Goal: Task Accomplishment & Management: Complete application form

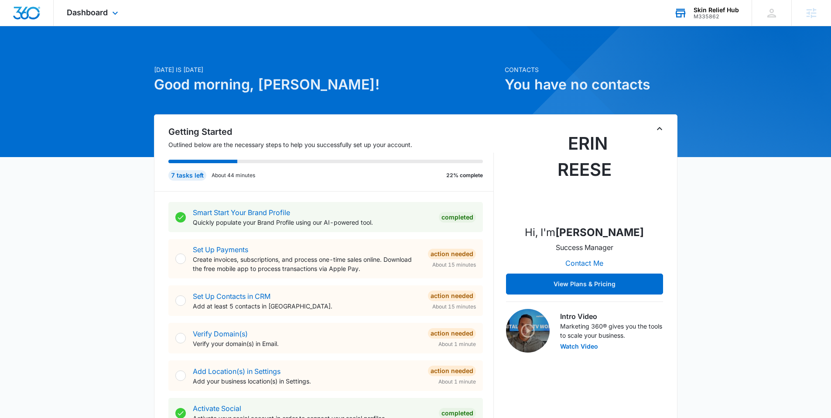
click at [707, 7] on div "Skin Relief Hub" at bounding box center [716, 10] width 45 height 7
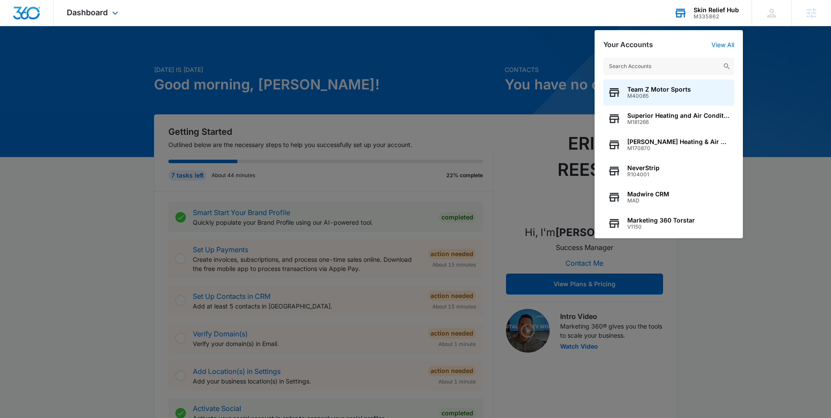
click at [640, 57] on div "Team Z Motor Sports M40085 Superior Heating and Air Conditioning M181266 Stuart…" at bounding box center [669, 143] width 148 height 189
click at [639, 62] on input "text" at bounding box center [669, 66] width 131 height 17
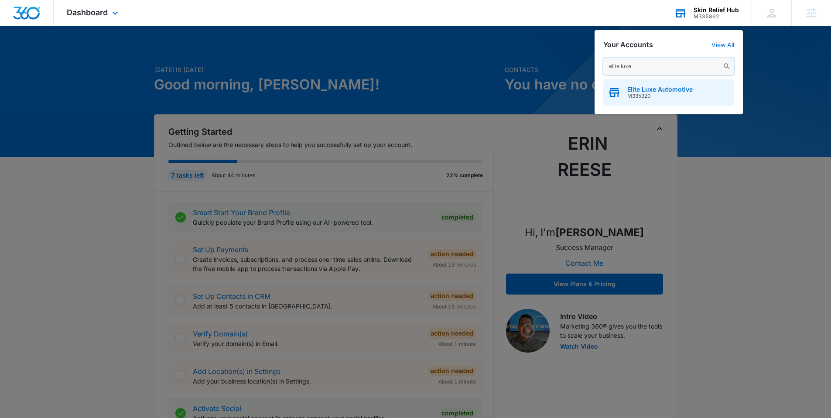
type input "elite luxe"
click at [653, 84] on div "Elite Luxe Automotive M335320" at bounding box center [669, 92] width 131 height 26
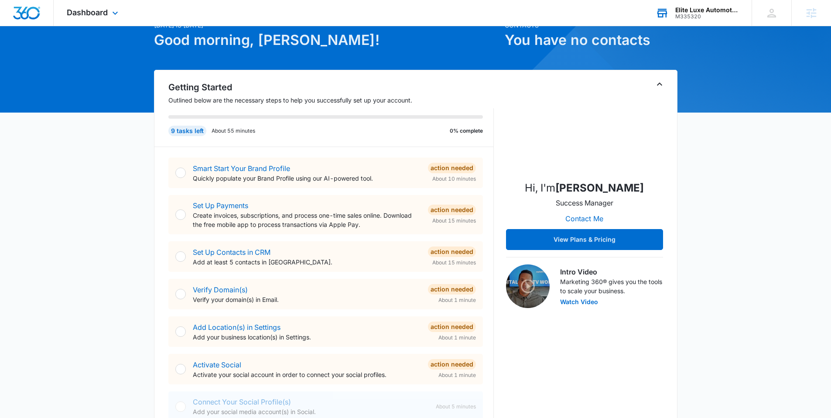
scroll to position [44, 0]
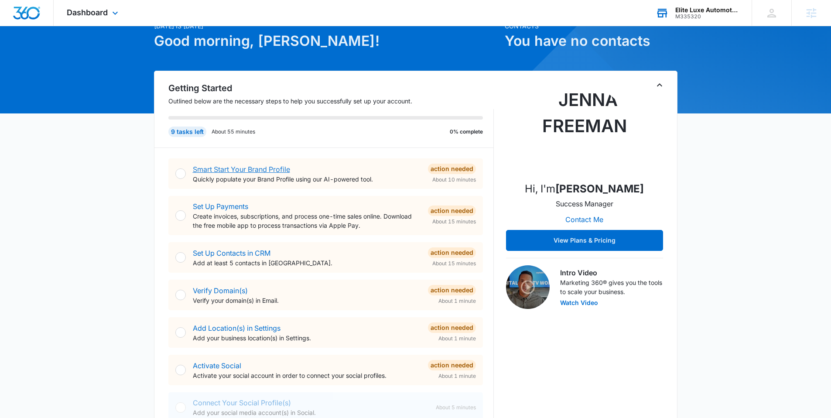
click at [231, 165] on link "Smart Start Your Brand Profile" at bounding box center [241, 169] width 97 height 9
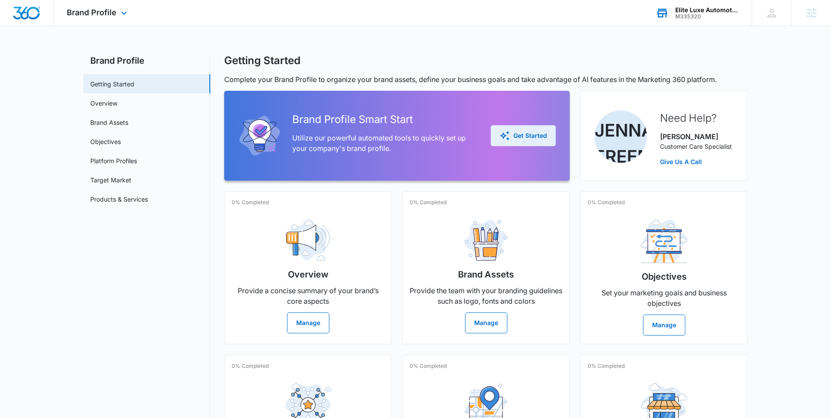
click at [511, 126] on button "Get Started" at bounding box center [523, 135] width 65 height 21
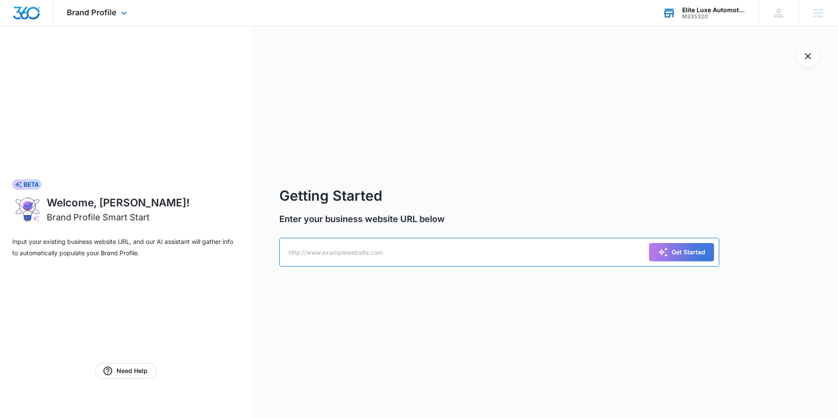
click at [372, 252] on input "text" at bounding box center [499, 252] width 440 height 29
paste input "https://eliteluxeautomotive.com/"
type input "https://eliteluxeautomotive.com/"
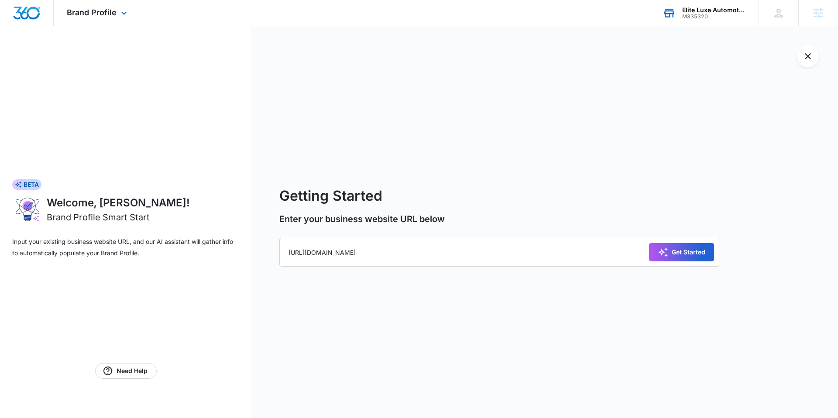
click at [701, 255] on div "Get Started" at bounding box center [682, 252] width 48 height 10
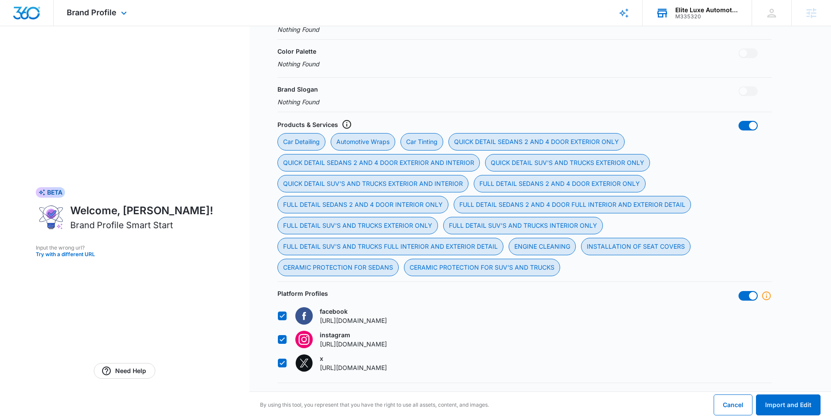
scroll to position [417, 0]
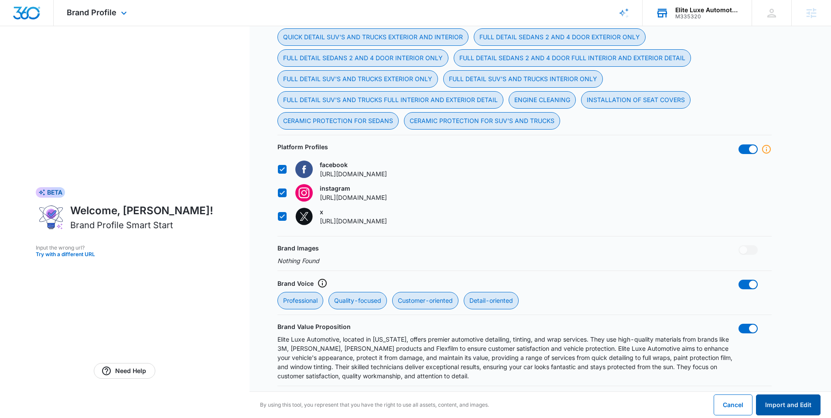
click at [778, 406] on button "Import and Edit" at bounding box center [788, 405] width 65 height 21
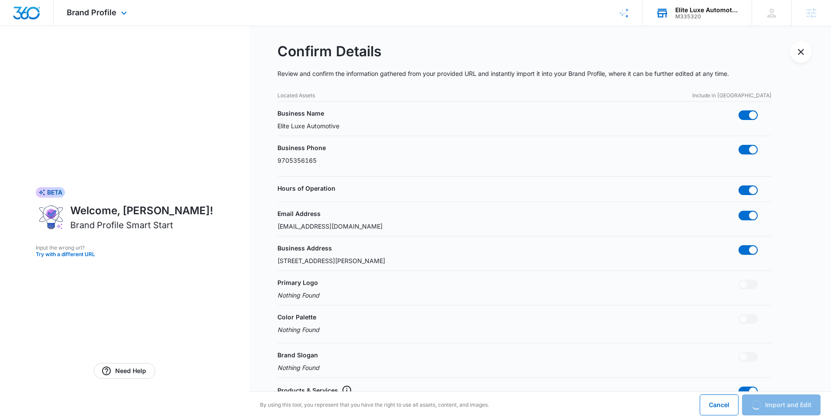
scroll to position [0, 0]
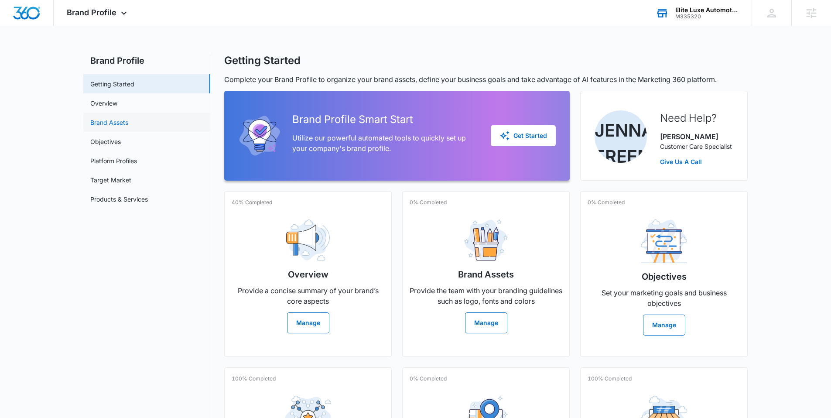
click at [119, 121] on link "Brand Assets" at bounding box center [109, 122] width 38 height 9
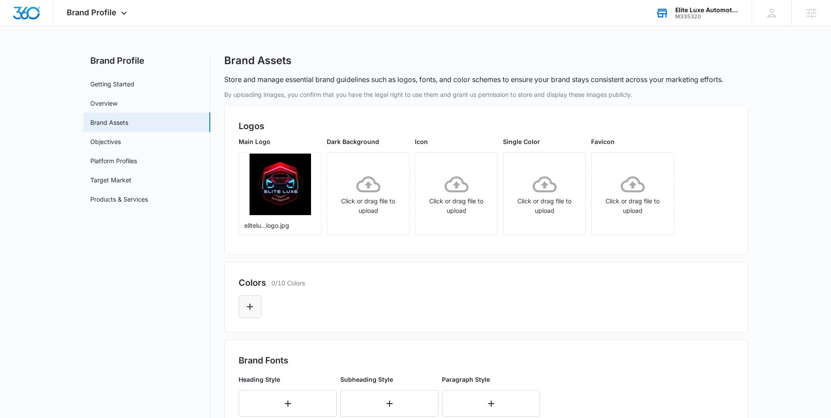
click at [247, 299] on button "Edit Color" at bounding box center [250, 306] width 23 height 23
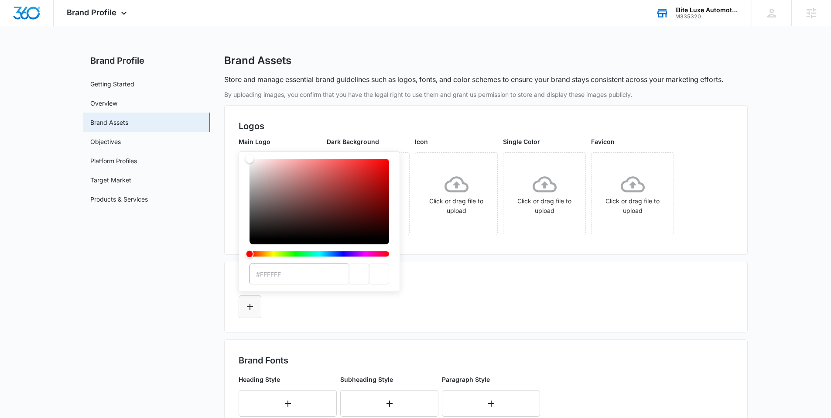
type input "#8D0A99"
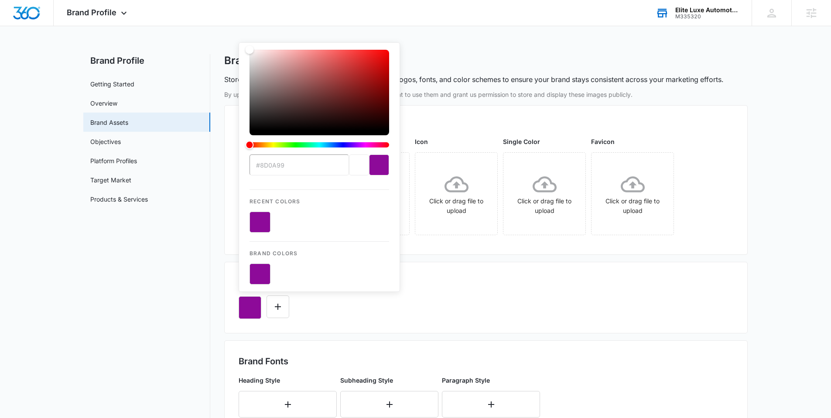
click at [343, 300] on div "#8D0A99 Recent Colors Brand Colors" at bounding box center [486, 304] width 495 height 30
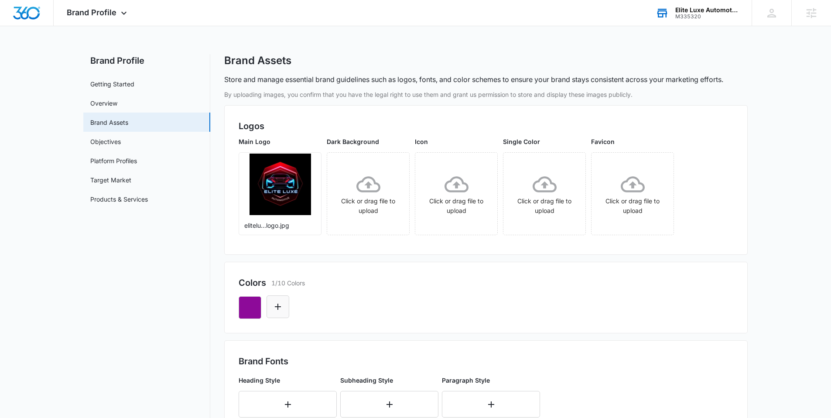
click at [280, 299] on button "Edit Color" at bounding box center [278, 306] width 23 height 23
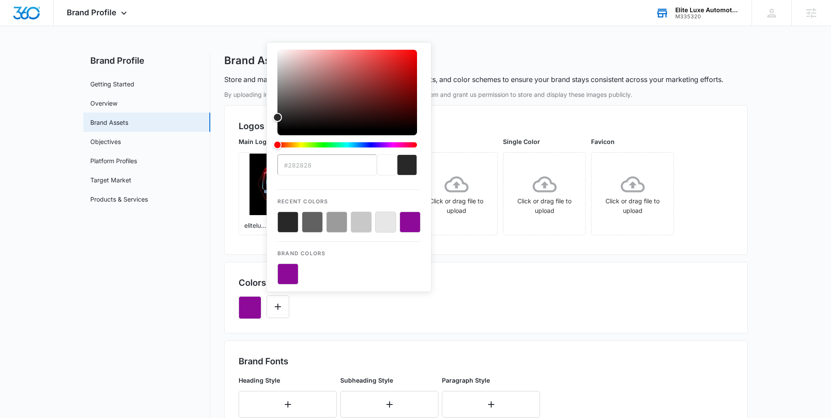
type input "#000000"
drag, startPoint x: 277, startPoint y: 48, endPoint x: 268, endPoint y: 141, distance: 93.0
click at [267, 141] on div "#000000 Recent Colors Brand Colors" at bounding box center [349, 167] width 165 height 250
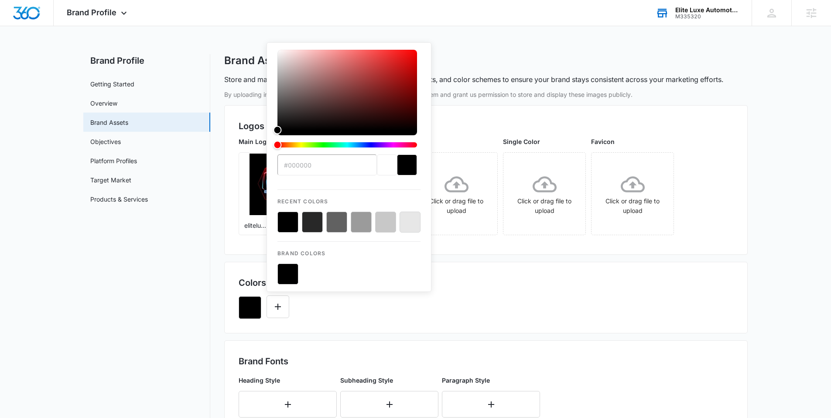
drag, startPoint x: 361, startPoint y: 313, endPoint x: 330, endPoint y: 317, distance: 31.8
click at [360, 313] on div "#000000 Recent Colors Brand Colors" at bounding box center [486, 304] width 495 height 30
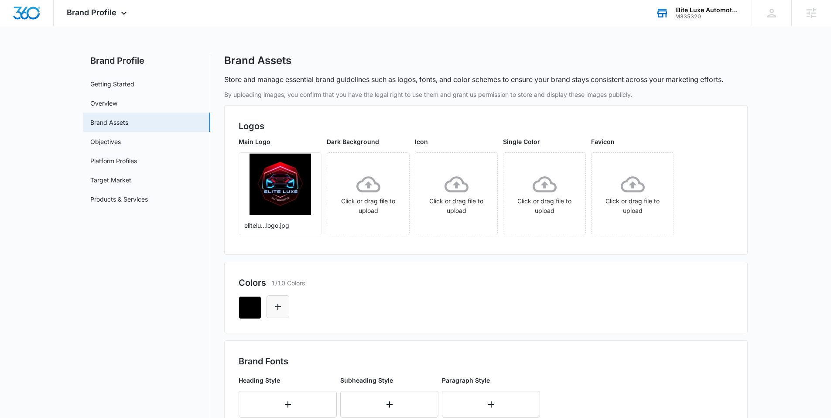
click at [283, 307] on icon "Edit Color" at bounding box center [278, 307] width 10 height 10
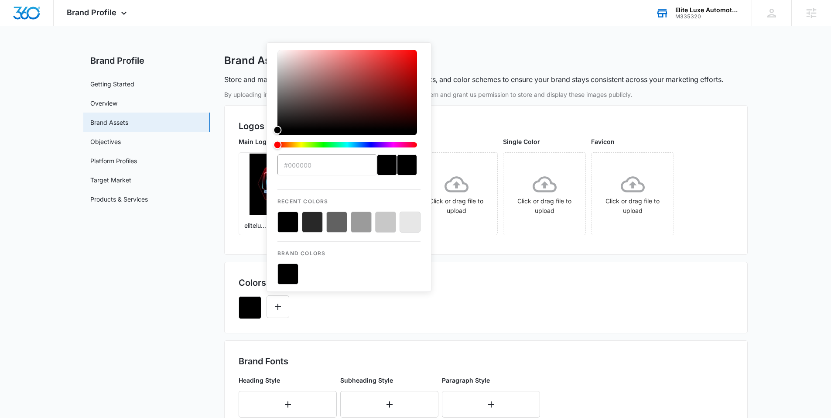
type input "#FFFFFF"
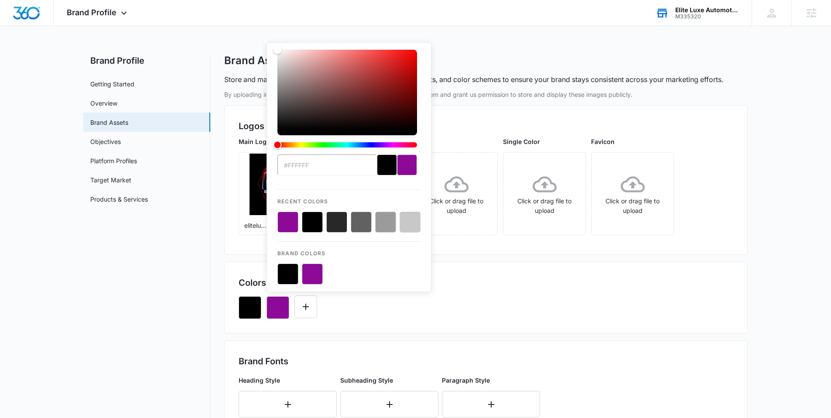
click at [339, 319] on div "#FFFFFF Recent Colors Brand Colors" at bounding box center [486, 304] width 495 height 30
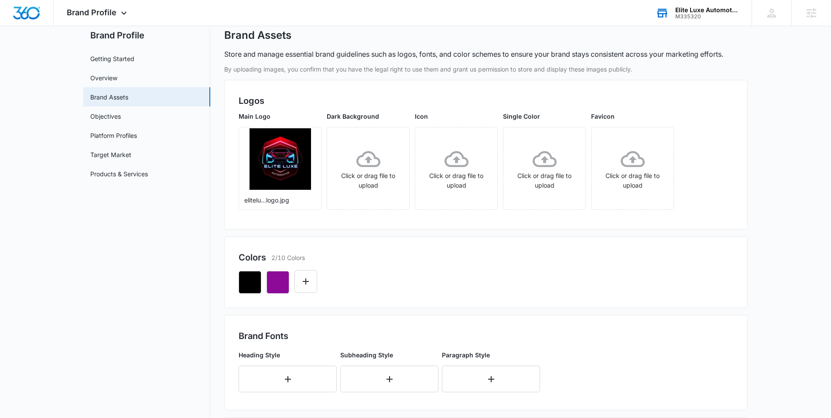
scroll to position [45, 0]
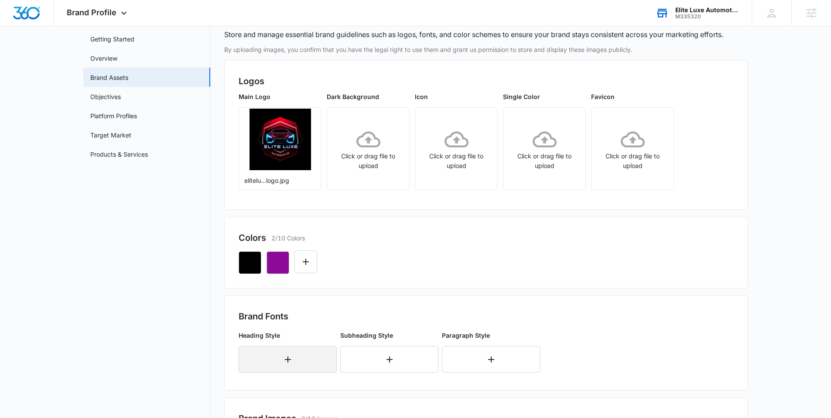
click at [289, 361] on icon "button" at bounding box center [288, 359] width 10 height 10
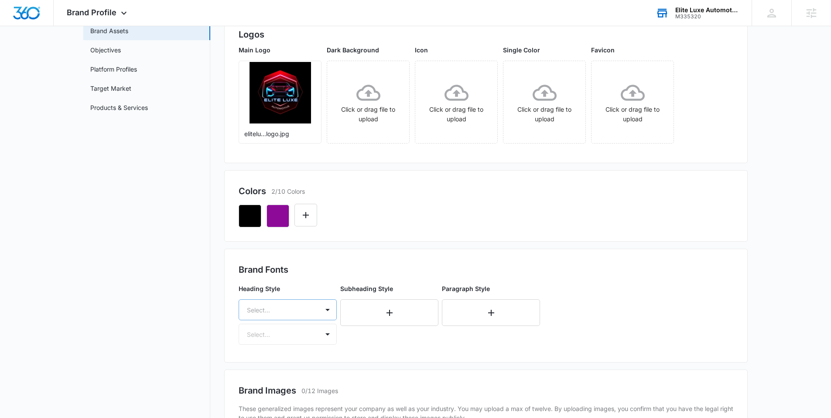
click at [283, 312] on div "Select..." at bounding box center [288, 309] width 98 height 21
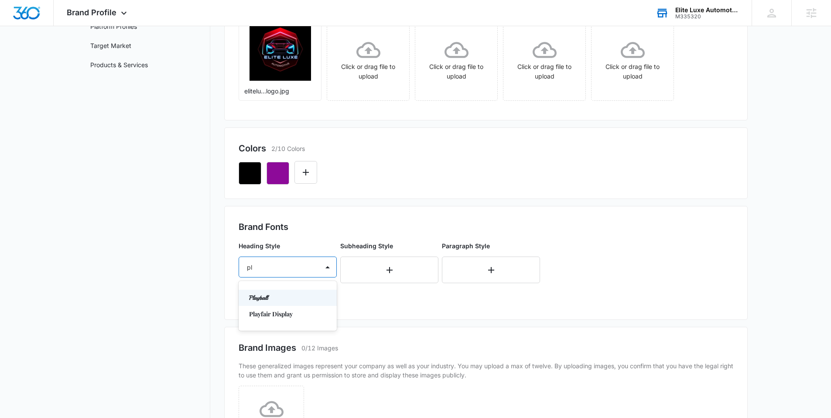
type input "pla"
click at [270, 311] on p "Playfair Display" at bounding box center [287, 313] width 76 height 9
click at [287, 291] on div at bounding box center [277, 292] width 61 height 11
click at [270, 341] on p "Bold" at bounding box center [287, 339] width 76 height 9
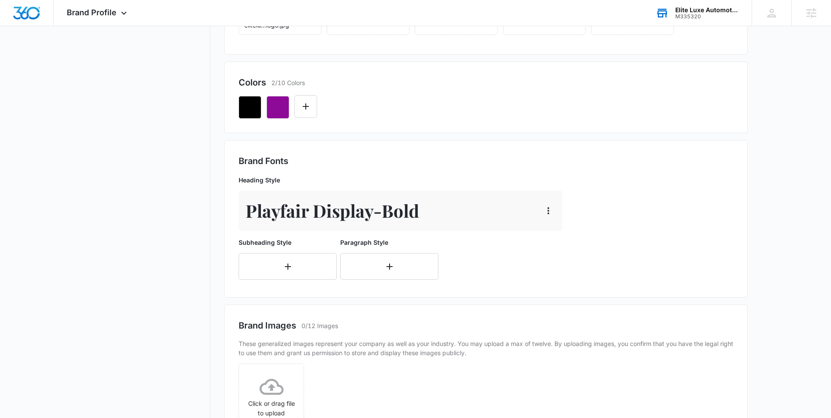
scroll to position [234, 0]
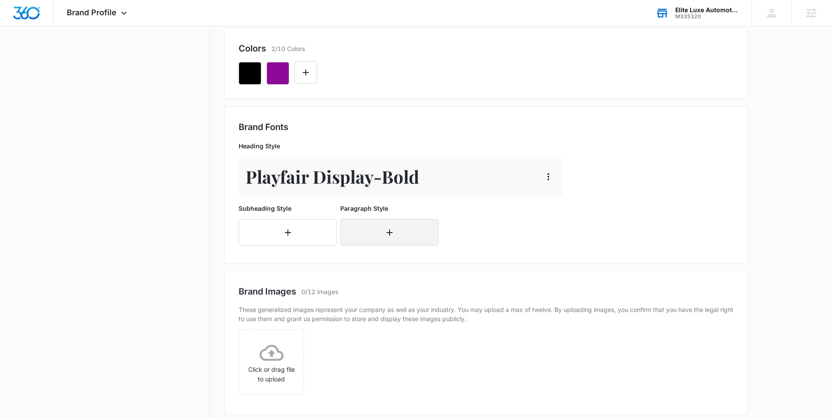
click at [389, 232] on icon "button" at bounding box center [390, 233] width 6 height 6
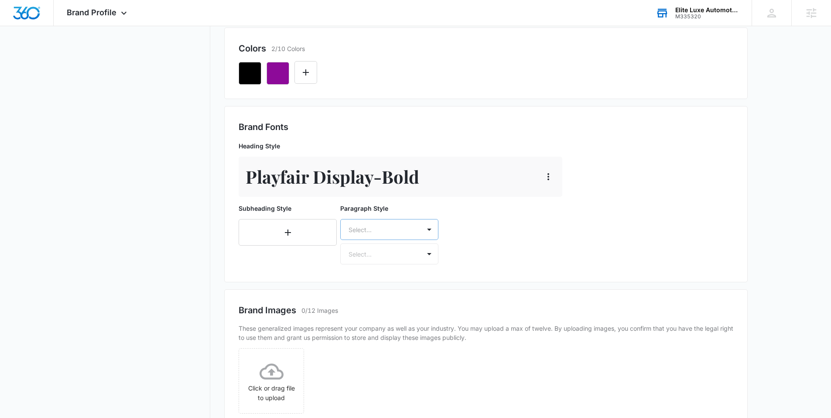
click at [381, 233] on div at bounding box center [379, 229] width 61 height 11
type input "open"
click at [410, 252] on div "Open Sans" at bounding box center [389, 260] width 98 height 16
click at [377, 257] on div at bounding box center [379, 255] width 61 height 11
click at [367, 285] on p "Regular" at bounding box center [389, 285] width 76 height 9
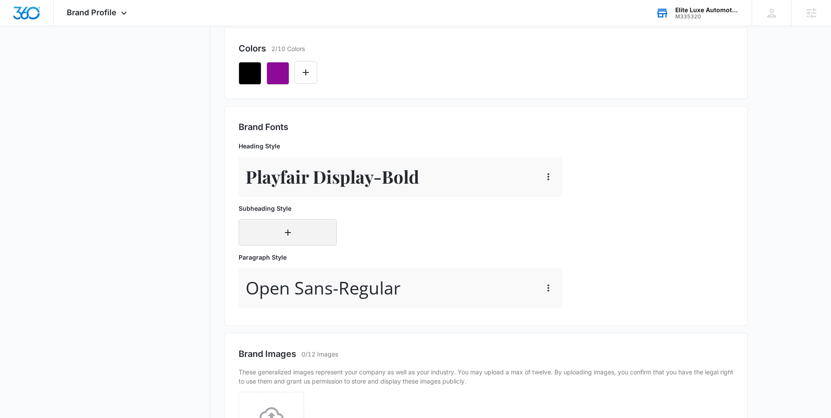
click at [296, 230] on button "button" at bounding box center [288, 232] width 98 height 27
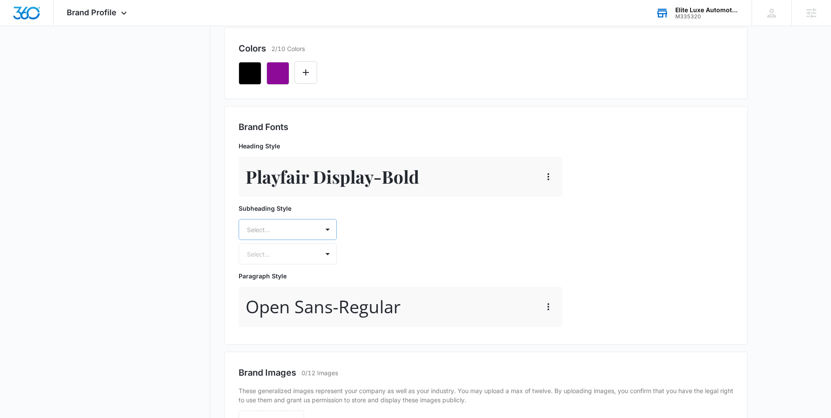
click at [300, 224] on div at bounding box center [277, 229] width 61 height 11
type input "open"
click at [289, 253] on div "Open Sans" at bounding box center [288, 260] width 98 height 16
click at [289, 253] on div at bounding box center [277, 255] width 61 height 11
click at [273, 283] on p "Regular" at bounding box center [287, 285] width 76 height 9
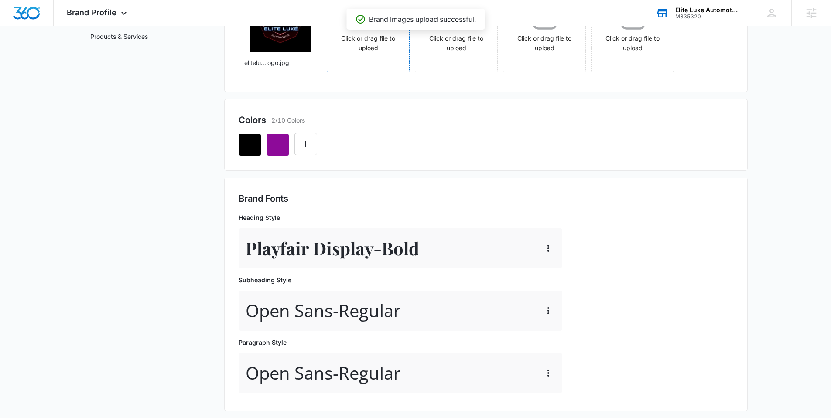
scroll to position [0, 0]
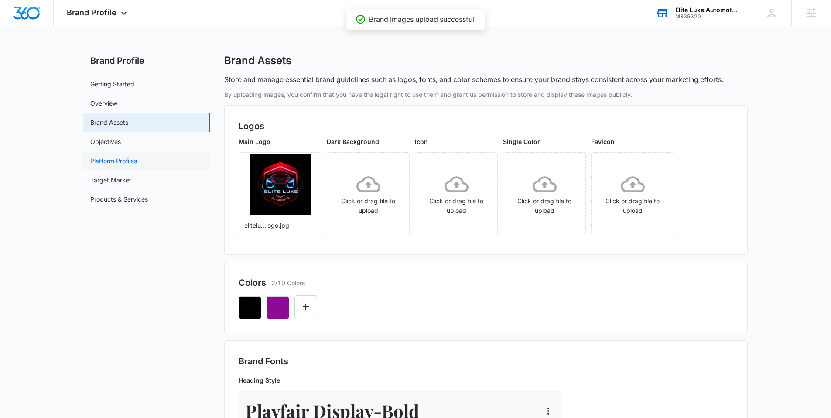
click at [137, 163] on link "Platform Profiles" at bounding box center [113, 160] width 47 height 9
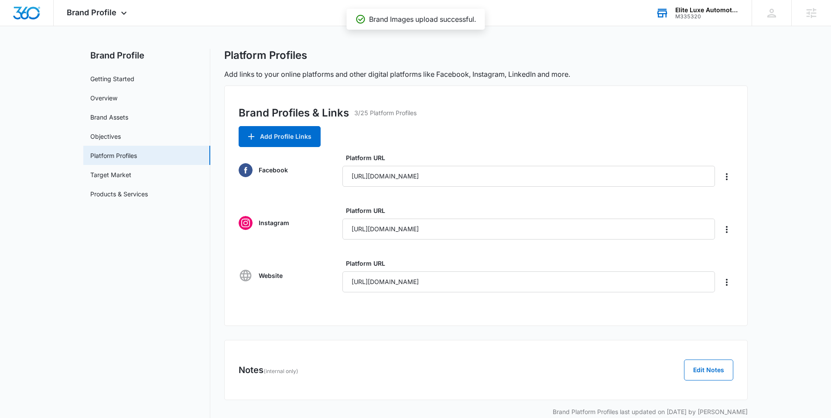
scroll to position [13, 0]
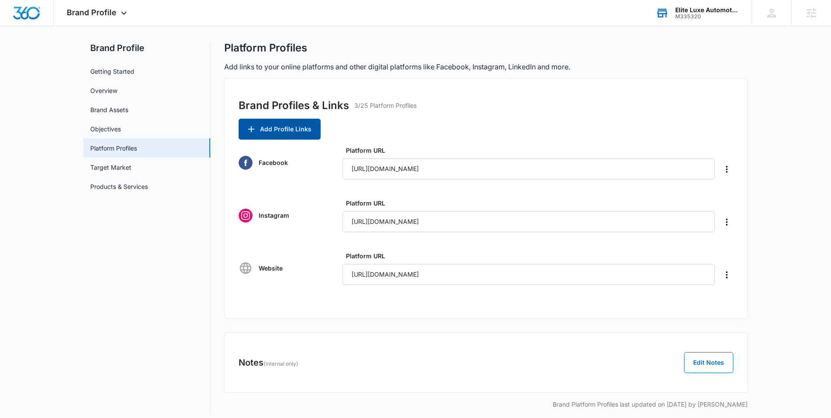
click at [289, 135] on button "Add Profile Links" at bounding box center [280, 129] width 82 height 21
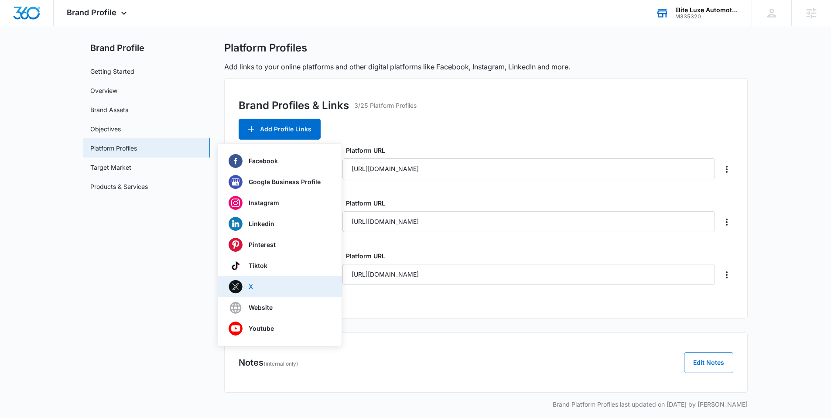
click at [260, 286] on div "X" at bounding box center [275, 287] width 92 height 14
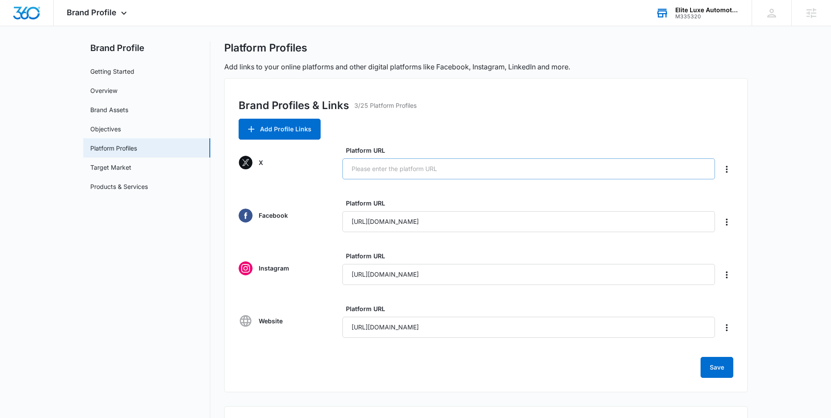
click at [386, 166] on input "Platform URL" at bounding box center [529, 168] width 373 height 21
type input "https://x.com/eliteluxea59757"
click at [724, 364] on button "Save" at bounding box center [717, 367] width 33 height 21
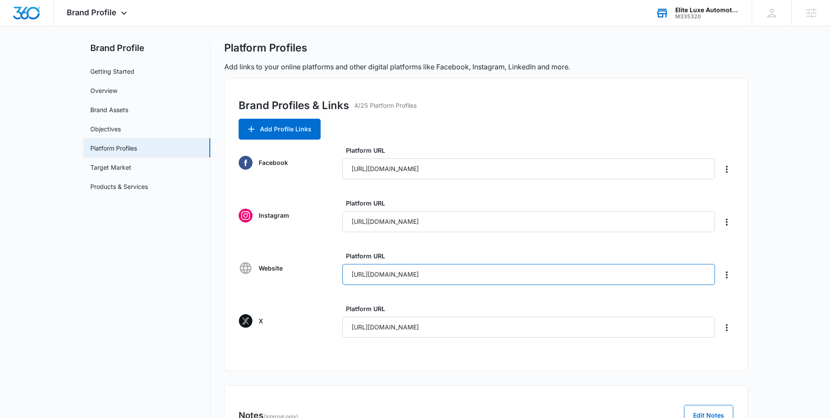
drag, startPoint x: 464, startPoint y: 277, endPoint x: 331, endPoint y: 278, distance: 133.1
click at [331, 278] on div "Website Platform URL https://www.x.com/eliteluxea59757" at bounding box center [486, 268] width 495 height 34
paste input "eliteluxeautomotive.com/"
type input "https://eliteluxeautomotive.com/"
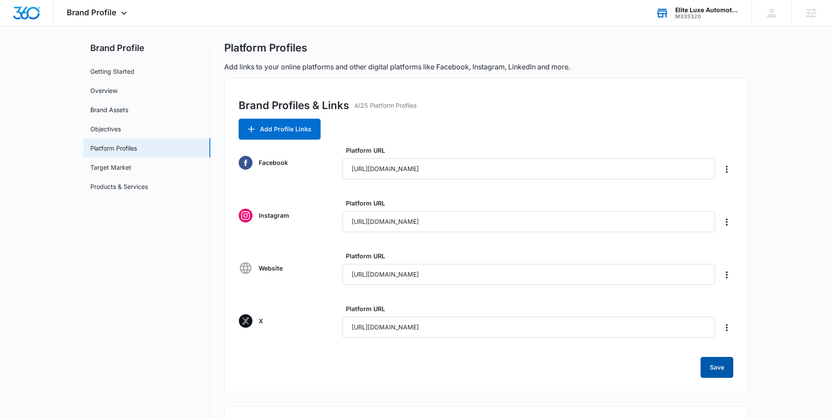
click at [726, 363] on button "Save" at bounding box center [717, 367] width 33 height 21
click at [24, 15] on img "Dashboard" at bounding box center [27, 13] width 28 height 13
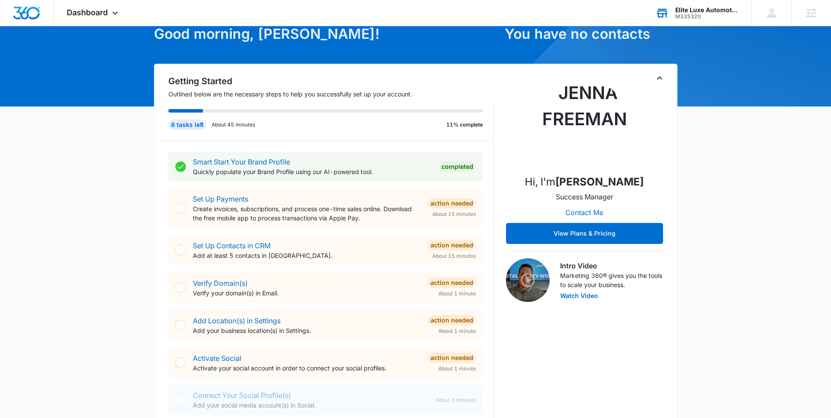
scroll to position [51, 0]
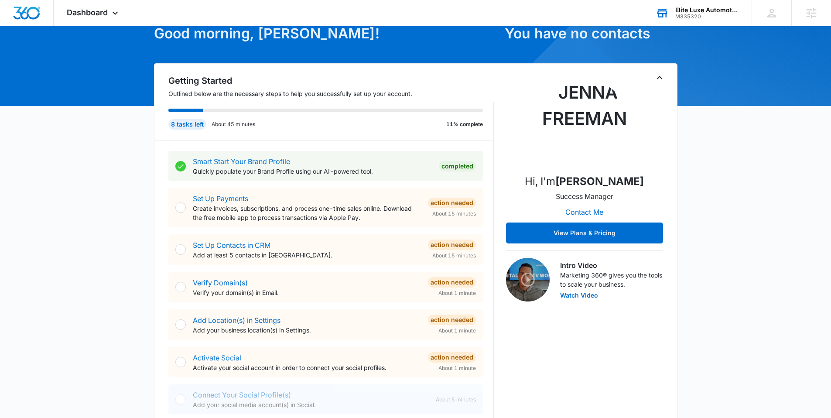
click at [225, 354] on div "Activate Social Activate your social account in order to connect your social pr…" at bounding box center [325, 362] width 315 height 31
click at [225, 356] on link "Activate Social" at bounding box center [217, 358] width 48 height 9
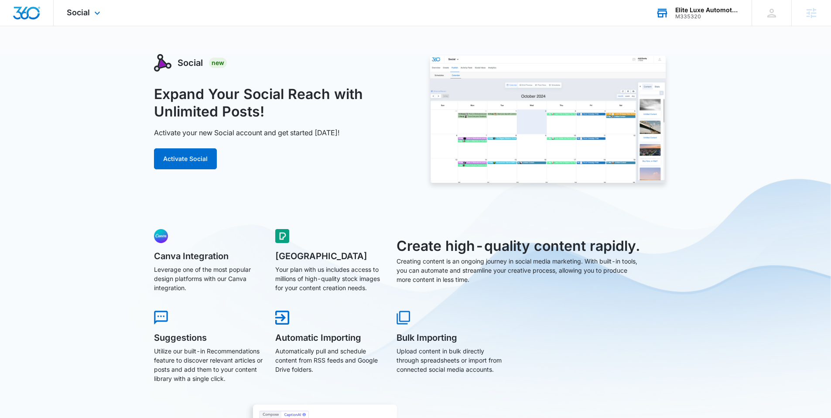
click at [24, 12] on img "Dashboard" at bounding box center [27, 13] width 28 height 13
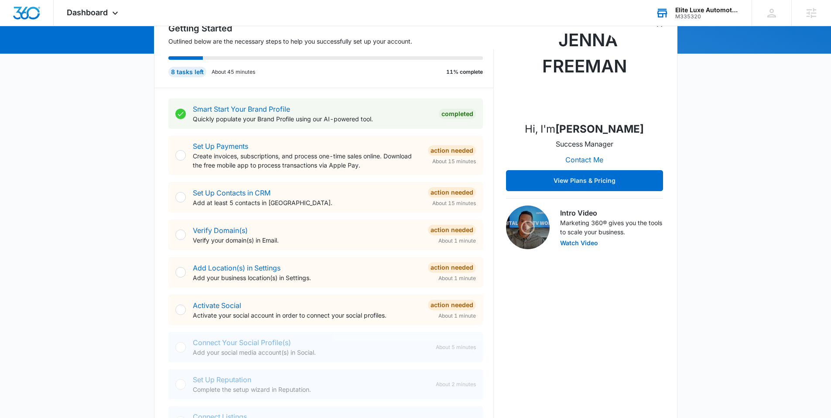
scroll to position [105, 0]
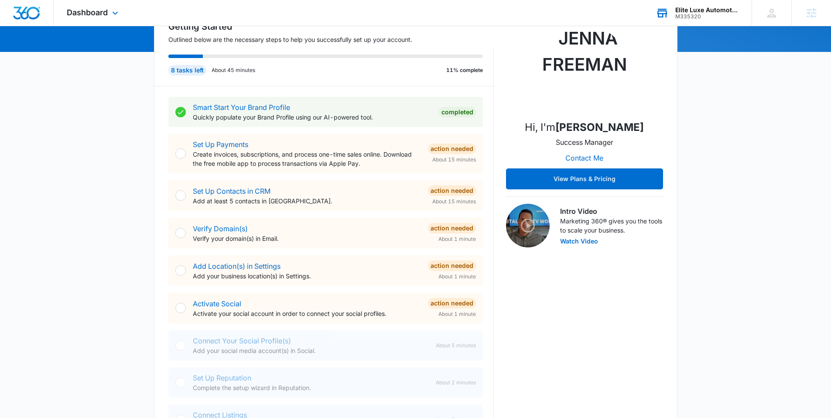
click at [89, 22] on div "Dashboard Apps Reputation Websites Forms CRM Email Social Shop Content Ads Inte…" at bounding box center [94, 13] width 80 height 26
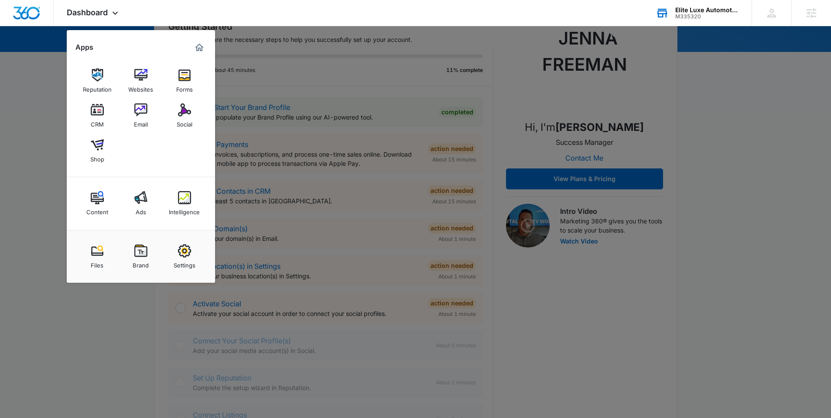
drag, startPoint x: 112, startPoint y: 17, endPoint x: 111, endPoint y: 36, distance: 19.7
click at [112, 16] on icon at bounding box center [115, 13] width 10 height 10
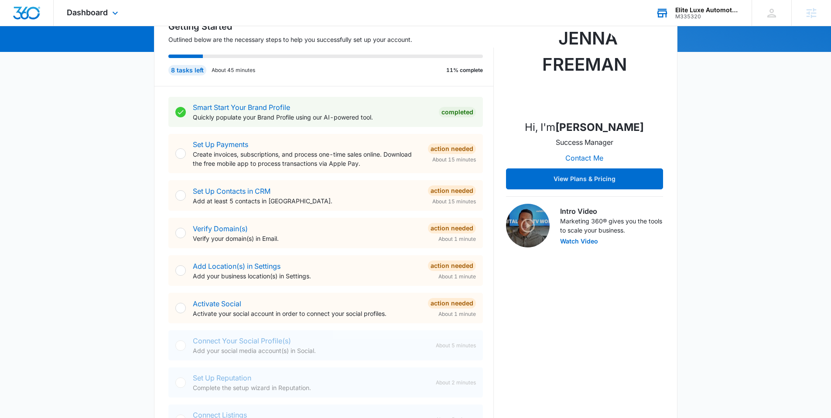
click at [103, 19] on div "Dashboard Apps Reputation Websites Forms CRM Email Social Shop Content Ads Inte…" at bounding box center [94, 13] width 80 height 26
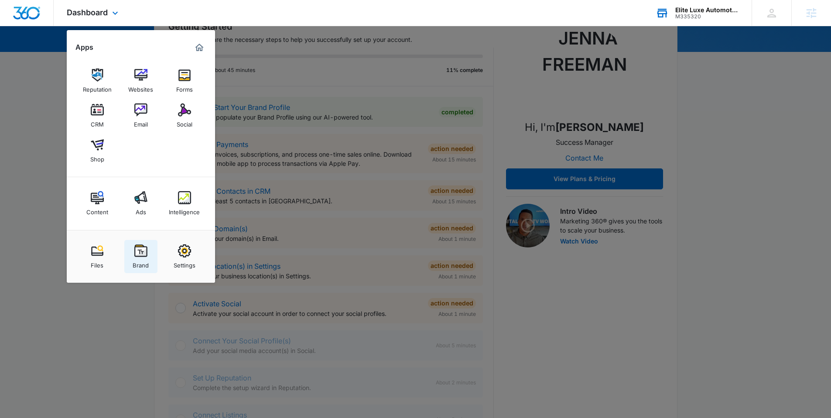
click at [142, 257] on img at bounding box center [140, 250] width 13 height 13
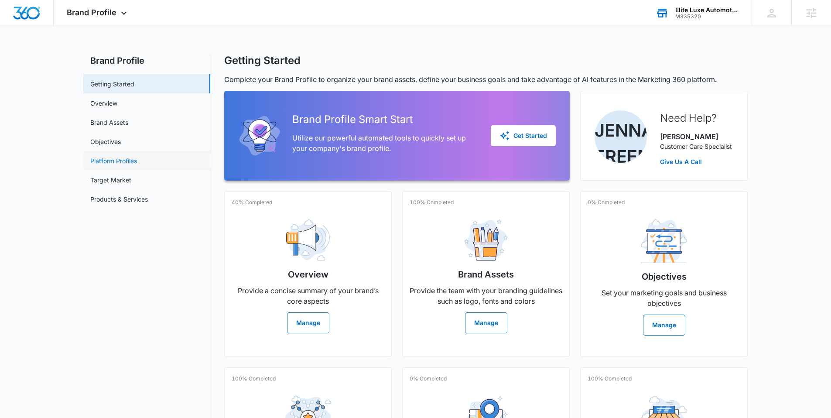
click at [123, 163] on link "Platform Profiles" at bounding box center [113, 160] width 47 height 9
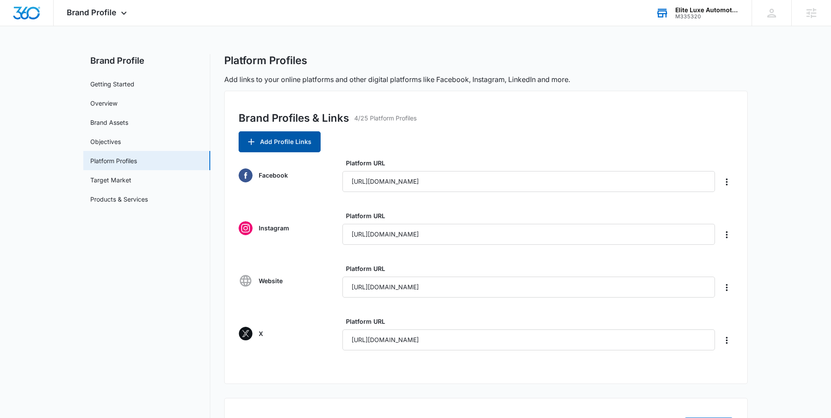
click at [275, 132] on button "Add Profile Links" at bounding box center [280, 141] width 82 height 21
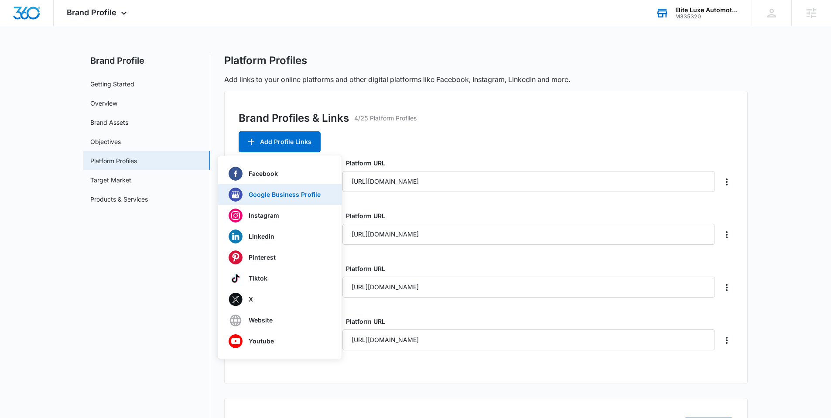
click at [265, 193] on p "Google Business Profile" at bounding box center [285, 195] width 72 height 6
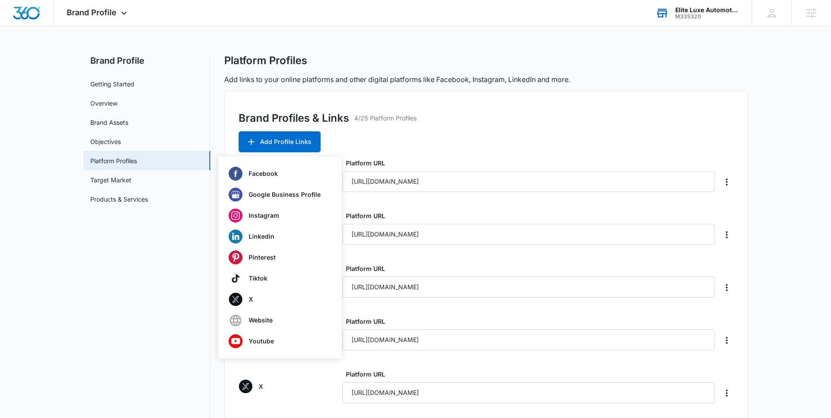
type input "https://share.google/NtMY3HxL0CauJ5BvI"
click at [495, 146] on div "Brand Profiles & Links 4/25 Platform Profiles Add Profile Links Facebook Google…" at bounding box center [486, 274] width 524 height 367
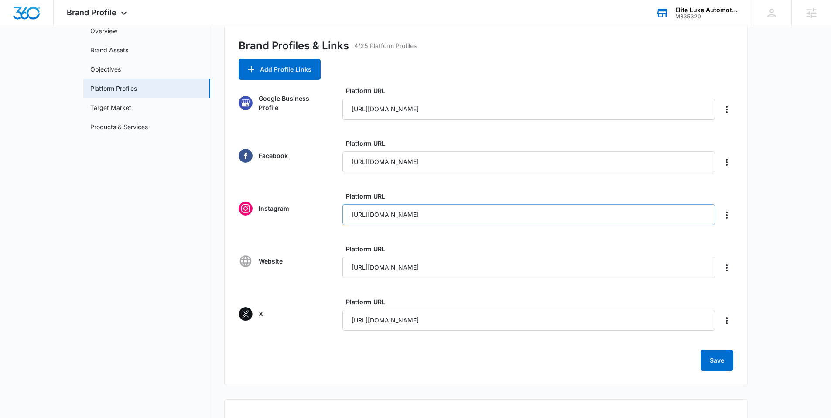
scroll to position [90, 0]
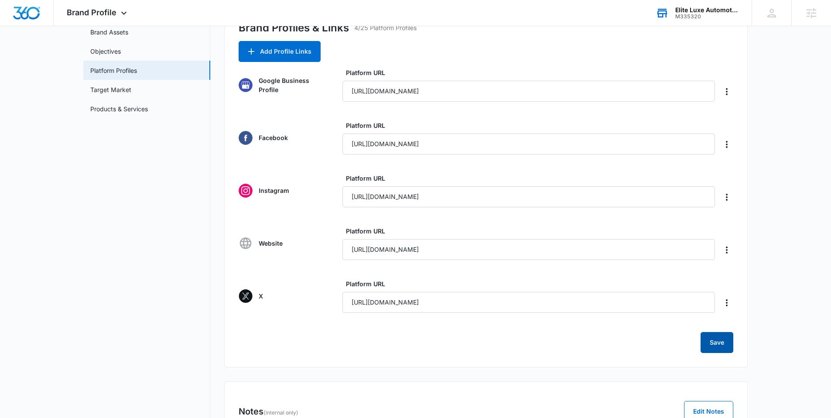
click at [718, 339] on button "Save" at bounding box center [717, 342] width 33 height 21
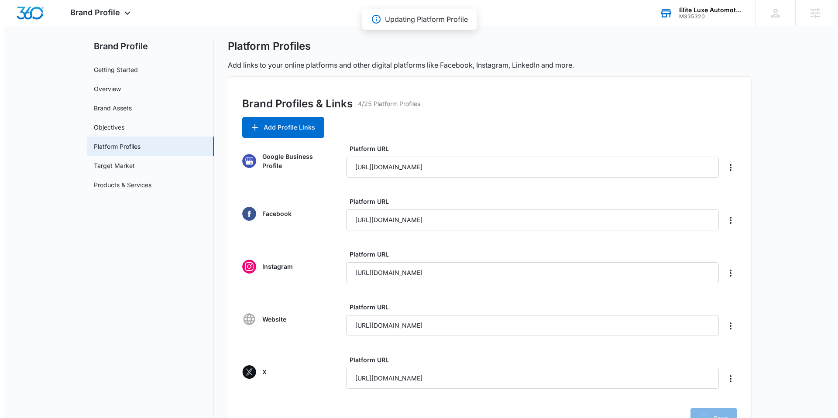
scroll to position [0, 0]
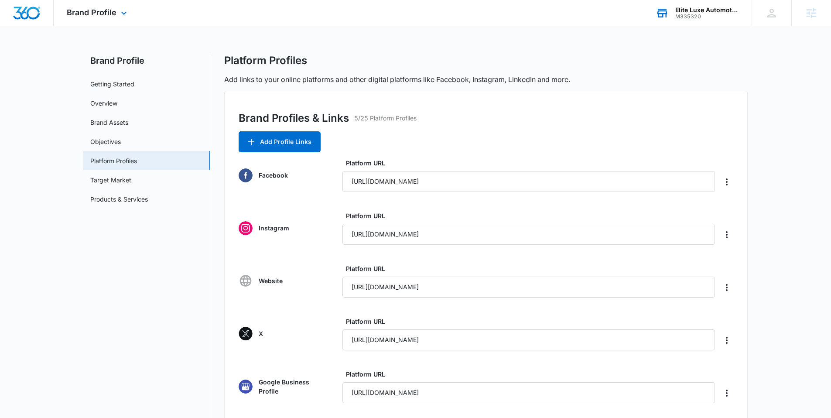
click at [117, 14] on div "Brand Profile Apps Reputation Websites Forms CRM Email Social Shop Content Ads …" at bounding box center [98, 13] width 89 height 26
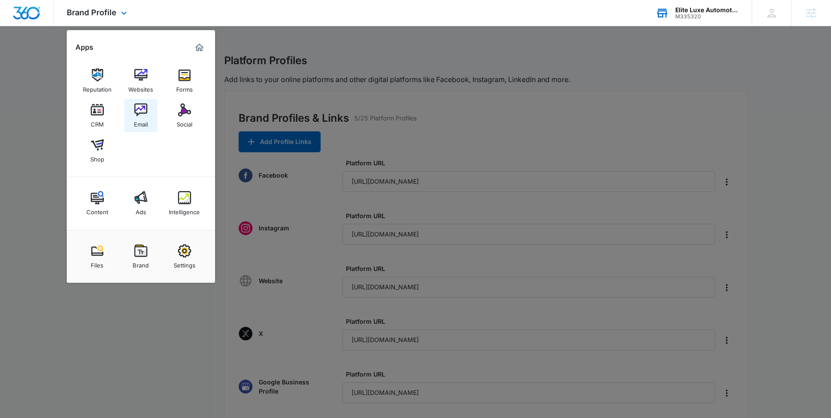
click at [141, 118] on div "Email" at bounding box center [141, 122] width 14 height 11
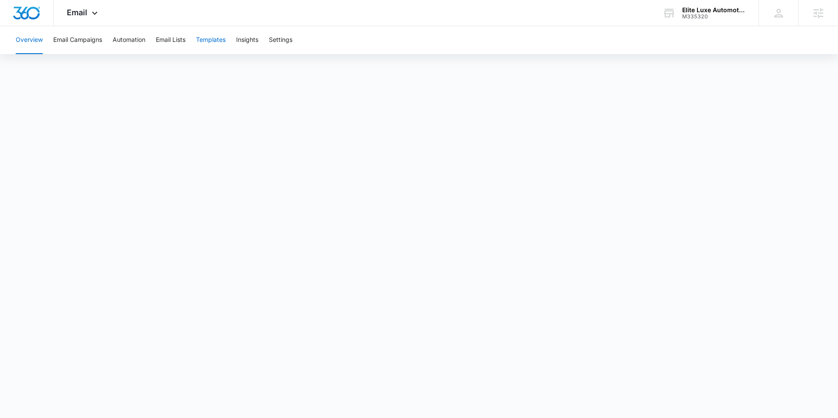
click at [220, 41] on button "Templates" at bounding box center [211, 40] width 30 height 28
click at [27, 14] on img "Dashboard" at bounding box center [27, 13] width 28 height 13
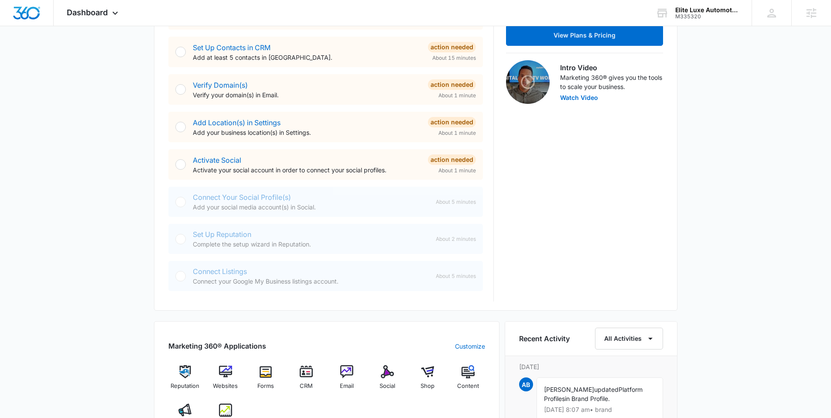
scroll to position [179, 0]
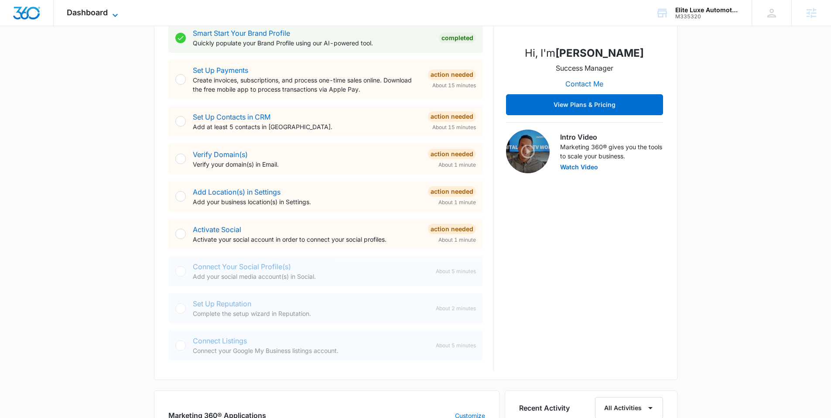
click at [94, 10] on span "Dashboard" at bounding box center [87, 12] width 41 height 9
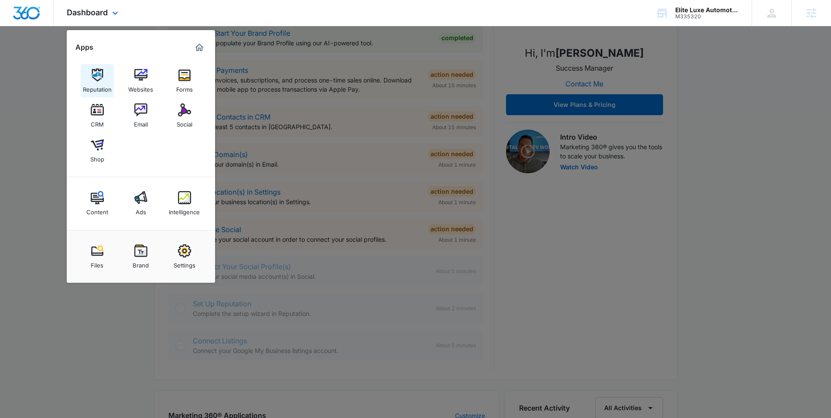
click at [92, 84] on div "Reputation" at bounding box center [97, 87] width 29 height 11
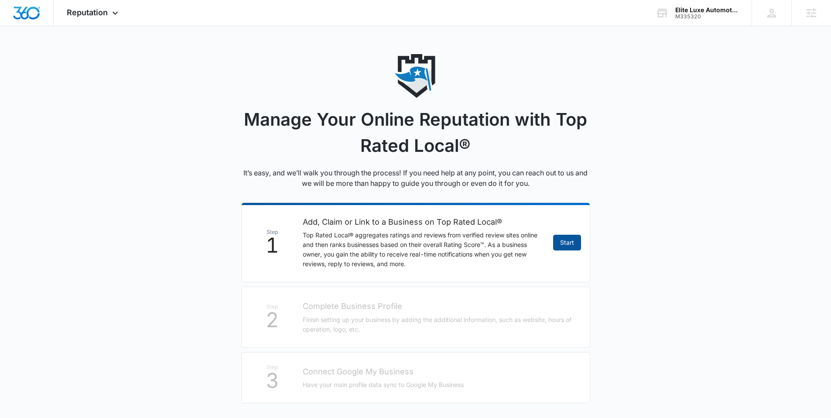
click at [566, 247] on link "Start" at bounding box center [567, 243] width 28 height 16
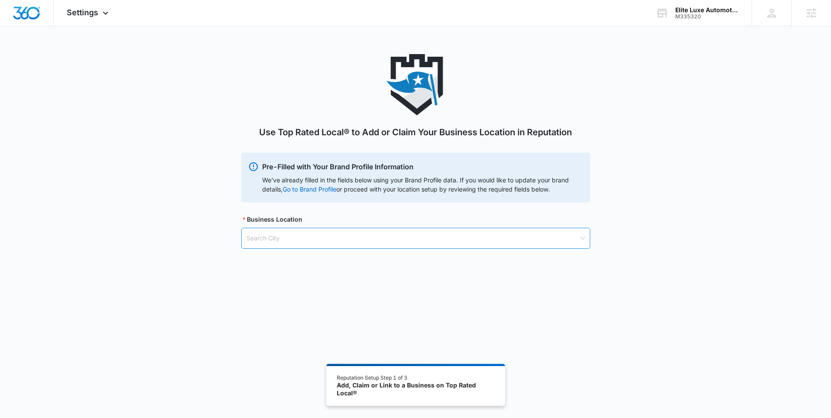
click at [289, 236] on input "search" at bounding box center [413, 238] width 333 height 20
type input "Long"
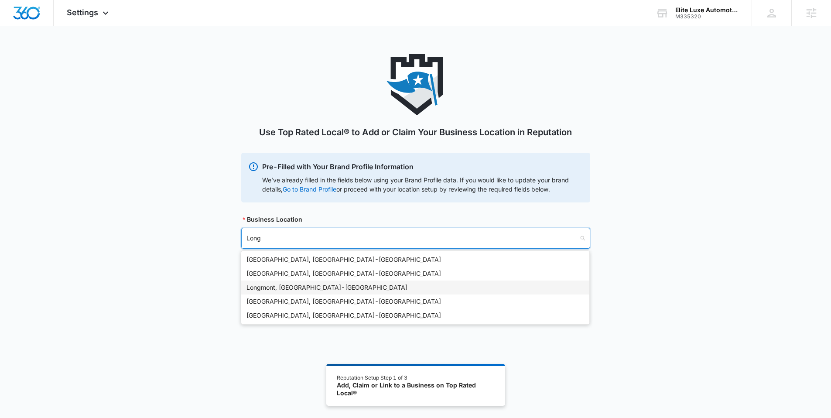
click at [294, 283] on div "Longmont, CO - USA" at bounding box center [416, 288] width 338 height 10
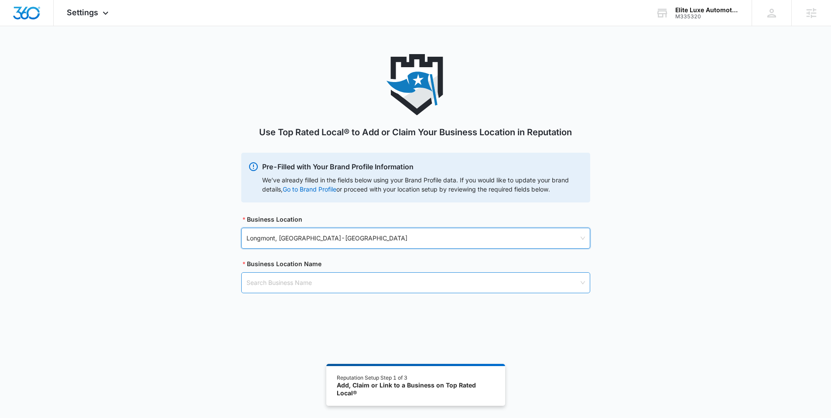
click at [296, 289] on input "search" at bounding box center [413, 283] width 333 height 20
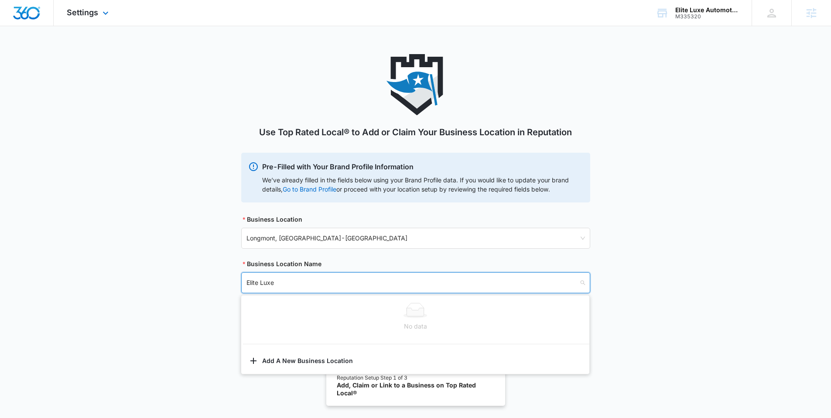
type input "Elite Luxe"
type input "e"
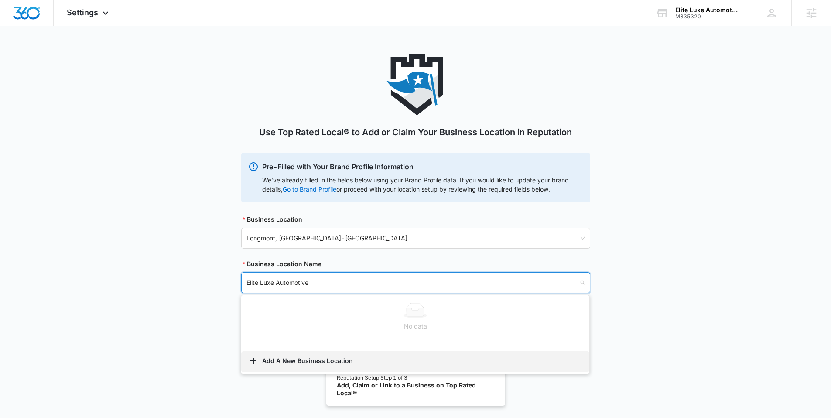
type input "Elite Luxe Automotive"
click at [294, 356] on button "Add A New Business Location" at bounding box center [415, 361] width 348 height 21
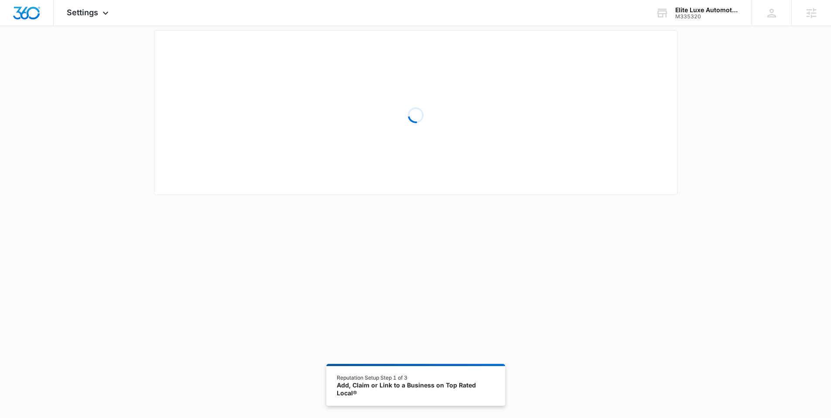
scroll to position [48, 0]
select select "Colorado"
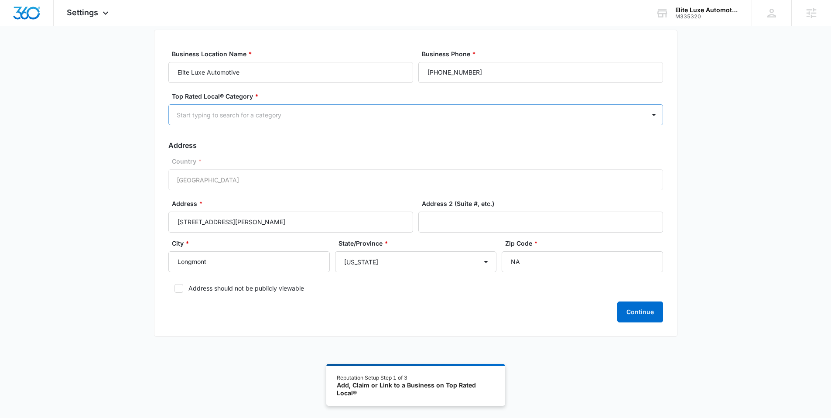
click at [325, 112] on div at bounding box center [405, 115] width 457 height 11
type input "auto"
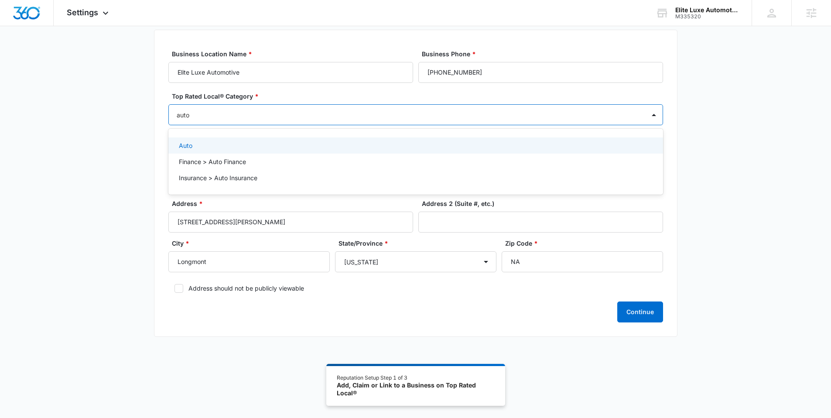
click at [233, 140] on div "Auto" at bounding box center [415, 145] width 495 height 16
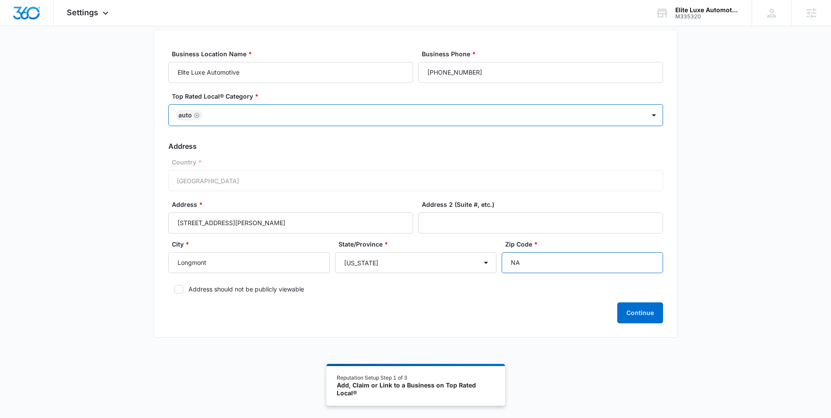
click at [539, 261] on input "NA" at bounding box center [582, 262] width 161 height 21
type input "N"
type input "80504"
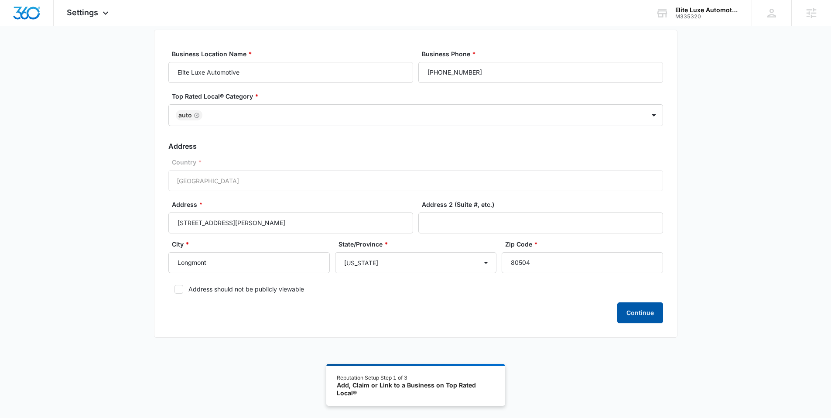
click at [641, 311] on button "Continue" at bounding box center [641, 312] width 46 height 21
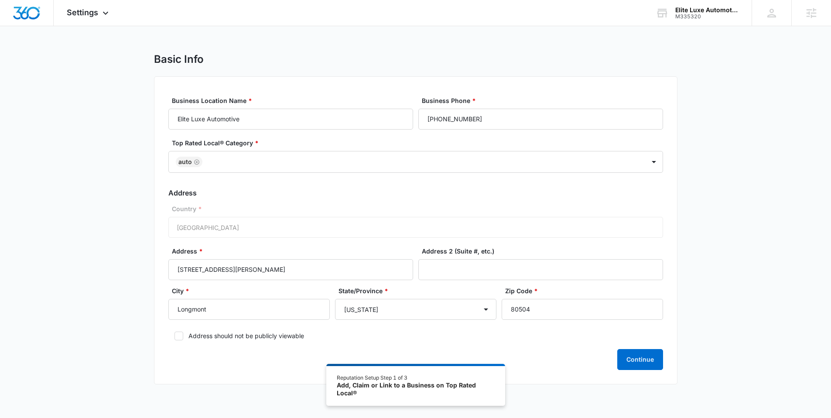
scroll to position [2, 0]
click at [640, 356] on button "Continue" at bounding box center [641, 359] width 46 height 21
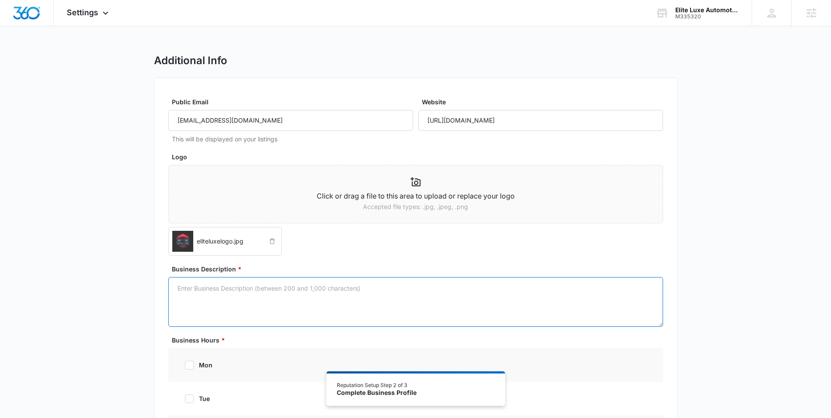
click at [258, 291] on textarea "Business Description *" at bounding box center [415, 302] width 495 height 50
paste textarea ""Elite Luxe Automotive is a top choice in Northern Colorado for those looking t…"
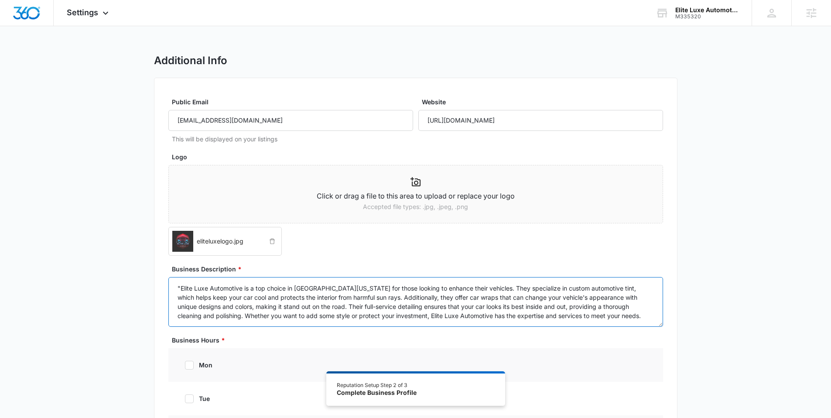
click at [182, 288] on textarea ""Elite Luxe Automotive is a top choice in Northern Colorado for those looking t…" at bounding box center [415, 302] width 495 height 50
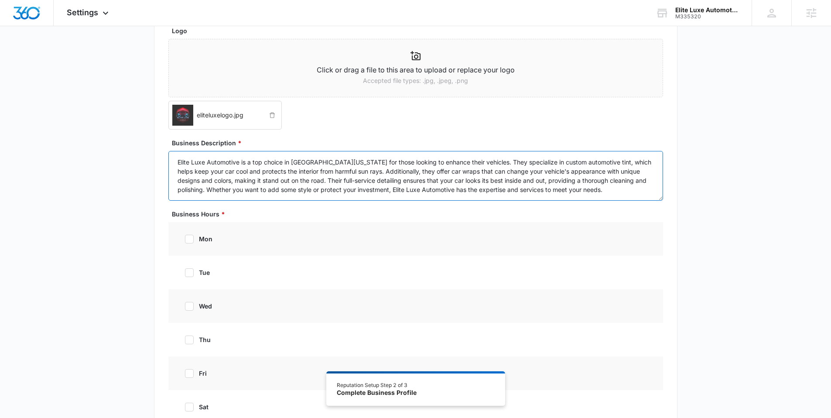
scroll to position [127, 0]
type textarea "Elite Luxe Automotive is a top choice in Northern Colorado for those looking to…"
click at [193, 238] on icon at bounding box center [189, 238] width 8 height 8
click at [185, 238] on input "mon" at bounding box center [182, 238] width 6 height 6
click at [194, 241] on label "mon" at bounding box center [196, 238] width 35 height 9
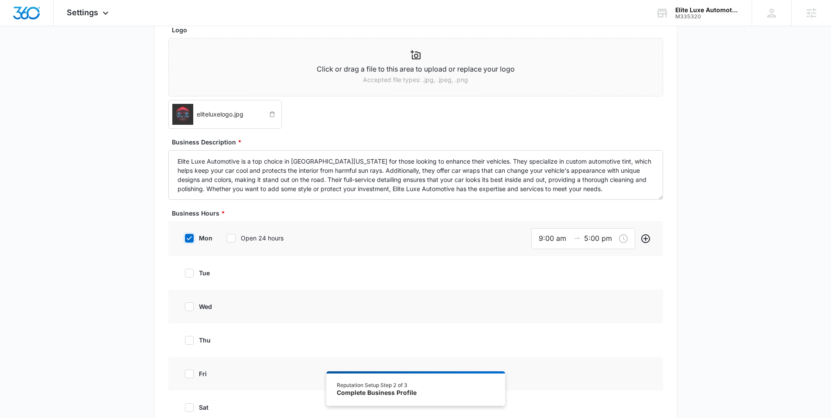
click at [185, 241] on input "mon" at bounding box center [182, 238] width 6 height 6
checkbox input "false"
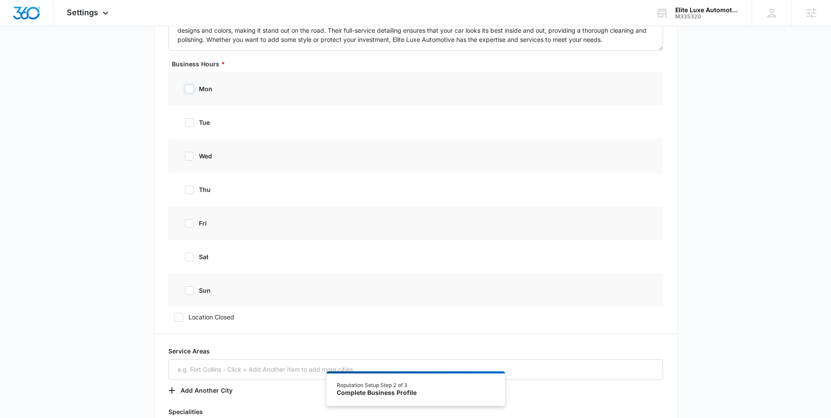
scroll to position [290, 0]
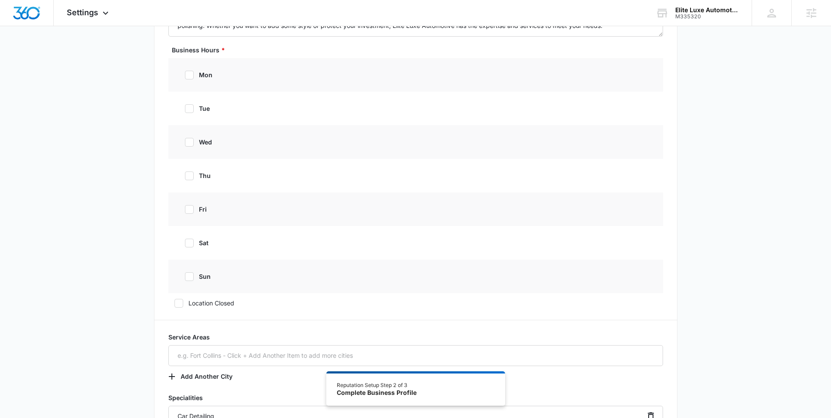
click at [187, 138] on icon at bounding box center [189, 142] width 8 height 8
click at [185, 139] on input "wed" at bounding box center [182, 142] width 6 height 6
checkbox input "true"
click at [189, 175] on icon at bounding box center [189, 177] width 8 height 8
click at [185, 175] on input "thu" at bounding box center [182, 177] width 6 height 6
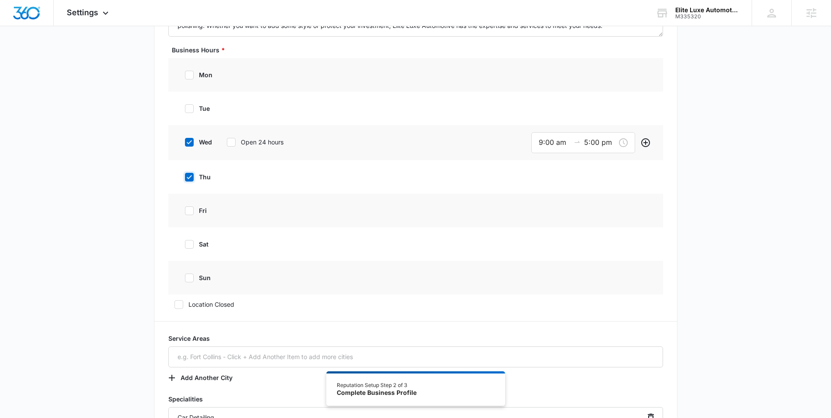
checkbox input "true"
click at [189, 211] on icon at bounding box center [189, 212] width 8 height 8
click at [185, 211] on input "fri" at bounding box center [182, 212] width 6 height 6
checkbox input "true"
drag, startPoint x: 190, startPoint y: 243, endPoint x: 189, endPoint y: 263, distance: 20.1
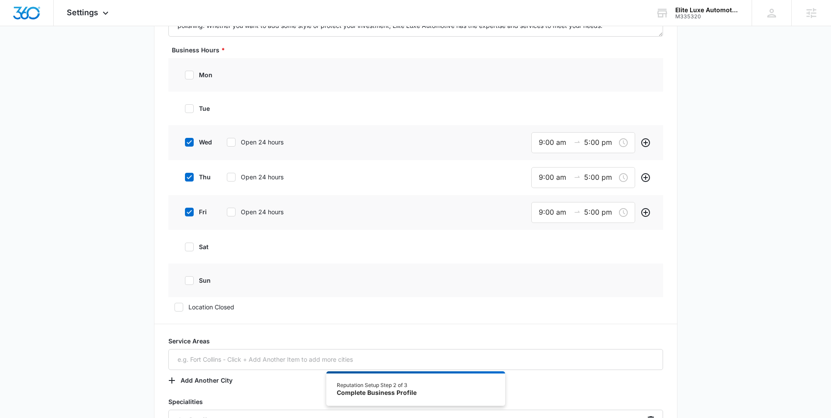
click at [190, 244] on icon at bounding box center [189, 247] width 8 height 8
click at [185, 244] on input "sat" at bounding box center [182, 247] width 6 height 6
checkbox input "true"
click at [187, 278] on icon at bounding box center [189, 282] width 8 height 8
click at [185, 279] on input "sun" at bounding box center [182, 282] width 6 height 6
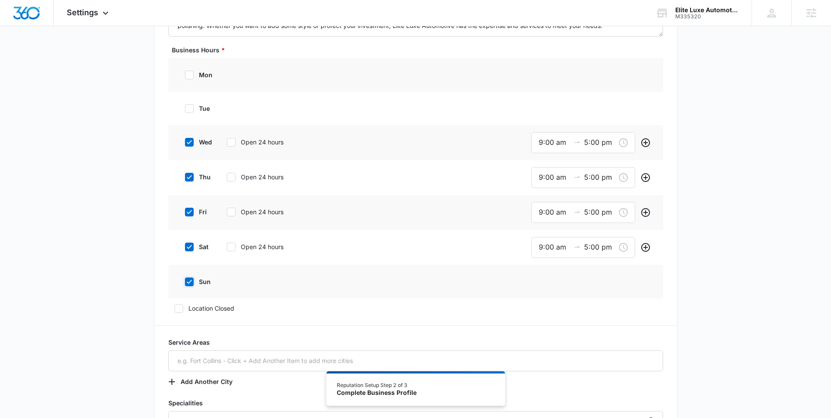
checkbox input "true"
click at [538, 142] on div "9:00 am 5:00 pm" at bounding box center [584, 142] width 104 height 21
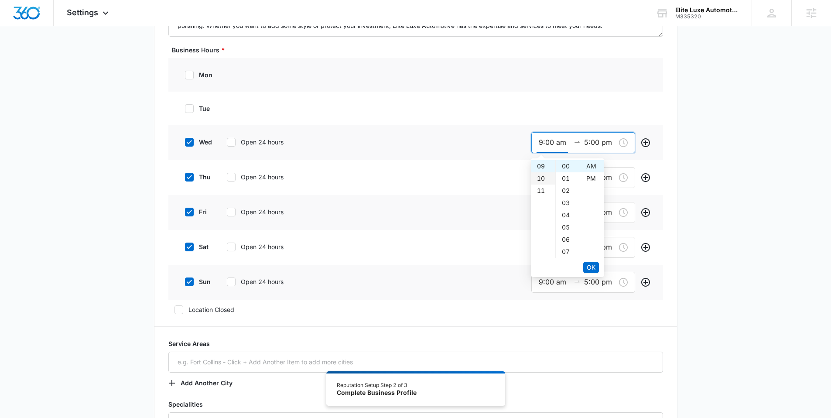
click at [543, 179] on div "10" at bounding box center [543, 178] width 24 height 12
type input "10:00 am"
click at [593, 267] on span "OK" at bounding box center [591, 268] width 9 height 10
click at [540, 182] on div "06" at bounding box center [543, 178] width 24 height 12
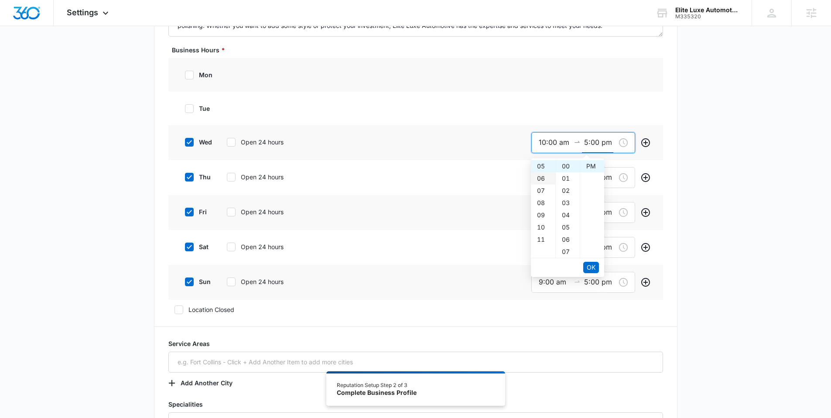
type input "6:00 pm"
click at [589, 267] on span "OK" at bounding box center [591, 268] width 9 height 10
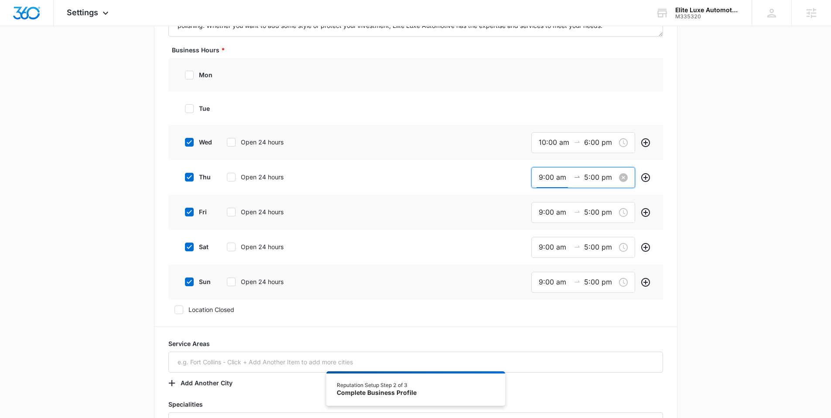
click at [549, 179] on input "9:00 am" at bounding box center [554, 177] width 31 height 11
click at [542, 216] on div "10" at bounding box center [543, 213] width 24 height 12
type input "10:00 am"
click at [594, 299] on span "OK" at bounding box center [591, 303] width 9 height 10
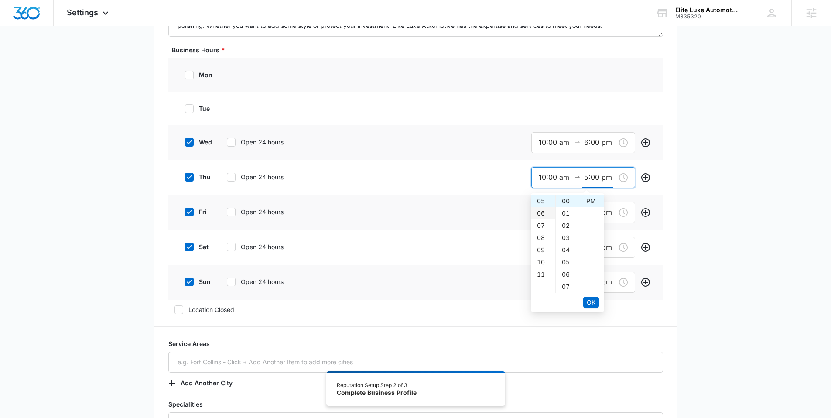
click at [545, 213] on div "06" at bounding box center [543, 213] width 24 height 12
type input "6:00 pm"
click at [596, 304] on button "OK" at bounding box center [592, 302] width 16 height 11
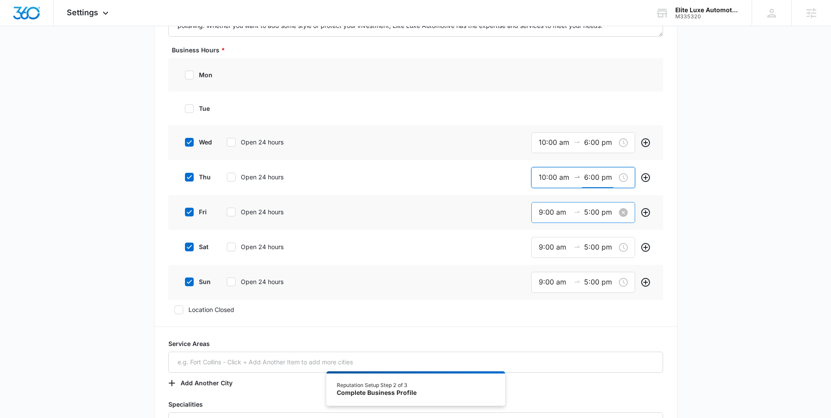
click at [545, 213] on input "9:00 am" at bounding box center [554, 212] width 31 height 11
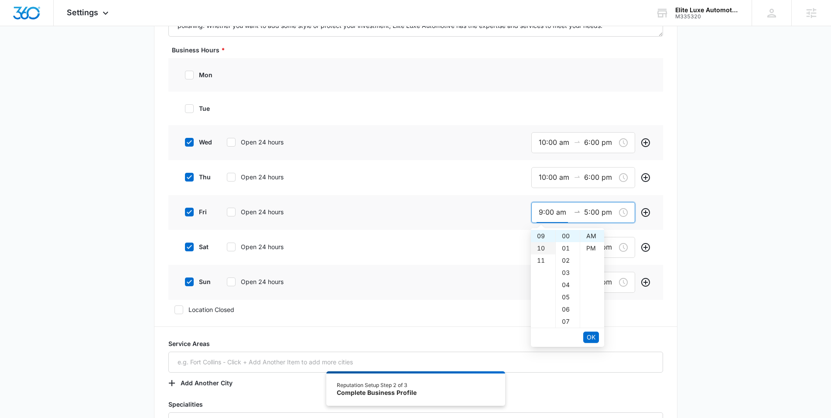
click at [543, 246] on div "10" at bounding box center [543, 248] width 24 height 12
type input "10:00 am"
click at [594, 333] on span "OK" at bounding box center [591, 338] width 9 height 10
click at [541, 251] on div "06" at bounding box center [543, 248] width 24 height 12
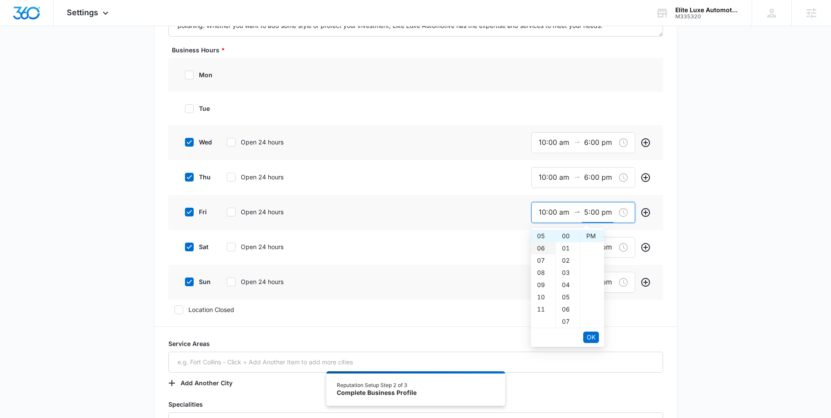
type input "6:00 pm"
click at [589, 333] on span "OK" at bounding box center [591, 338] width 9 height 10
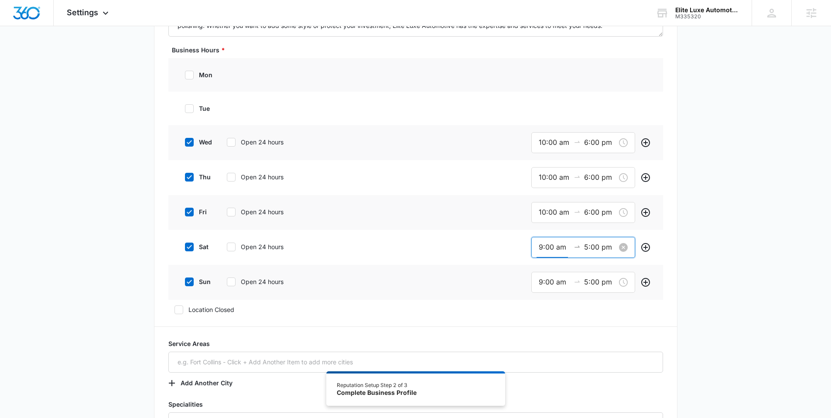
click at [552, 247] on input "9:00 am" at bounding box center [554, 247] width 31 height 11
click at [546, 285] on div "10" at bounding box center [543, 283] width 24 height 12
type input "10:00 am"
click at [594, 373] on span "OK" at bounding box center [591, 373] width 9 height 10
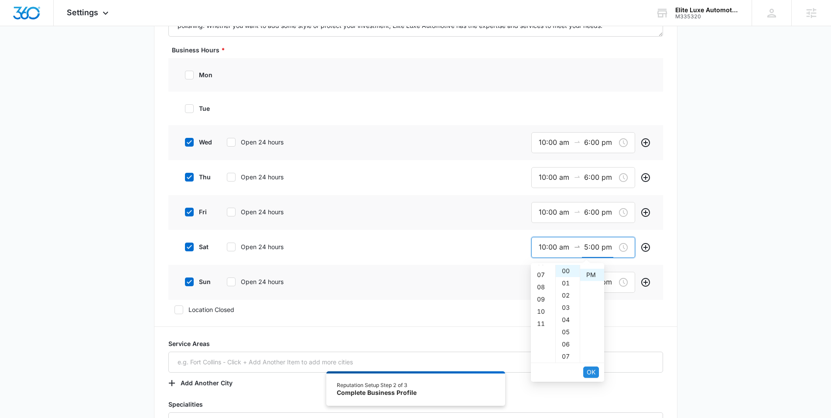
scroll to position [12, 0]
click at [594, 373] on span "OK" at bounding box center [591, 373] width 9 height 10
click at [546, 285] on input "9:00 am" at bounding box center [554, 282] width 31 height 11
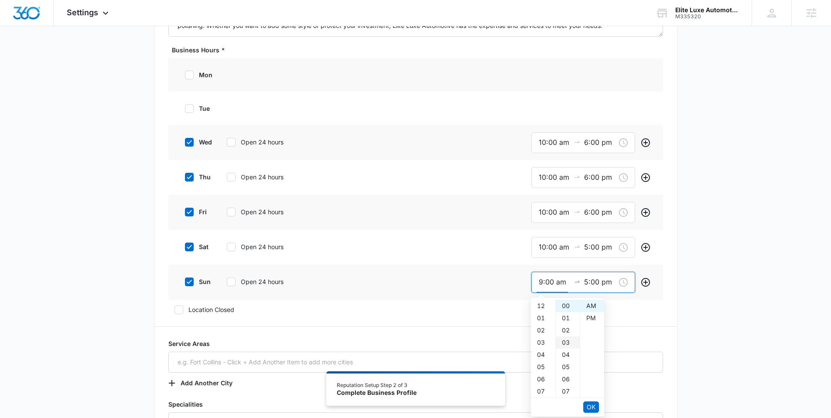
scroll to position [110, 0]
click at [545, 316] on div "10" at bounding box center [543, 318] width 24 height 12
type input "10:00 am"
click at [594, 407] on span "OK" at bounding box center [591, 407] width 9 height 10
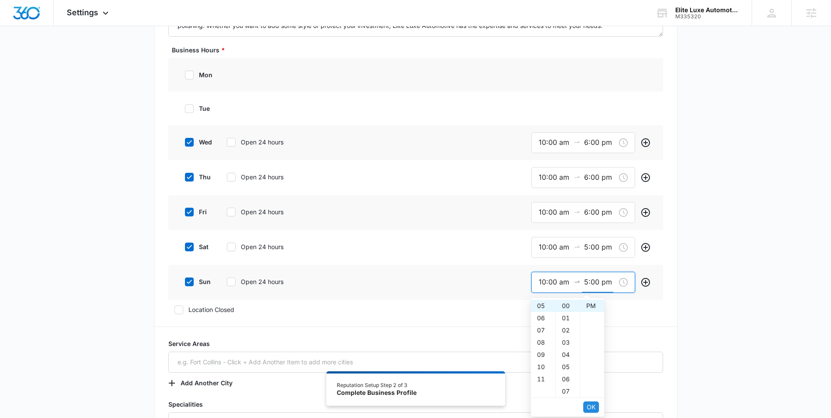
click at [594, 406] on span "OK" at bounding box center [591, 407] width 9 height 10
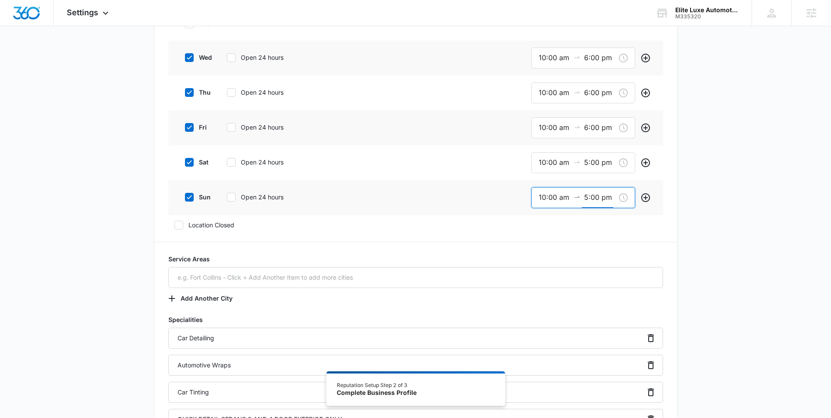
scroll to position [400, 0]
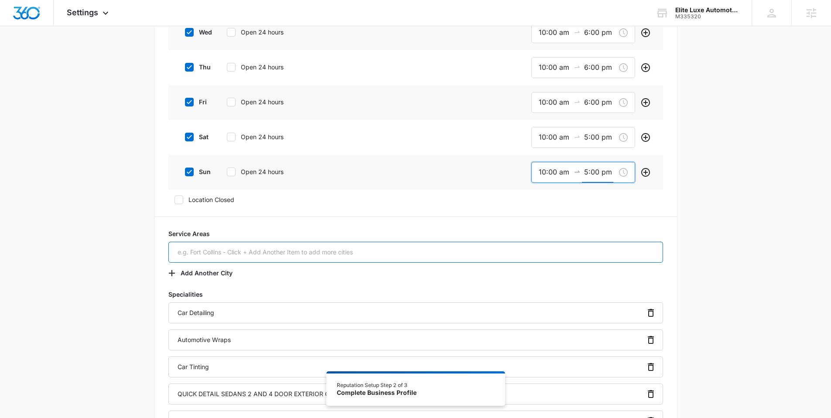
click at [251, 249] on input "text" at bounding box center [415, 252] width 495 height 21
type input "Longmont"
click at [114, 213] on div "Additional Info Public Email contact@eliteluxeautomotive.com This will be displ…" at bounding box center [415, 306] width 831 height 1305
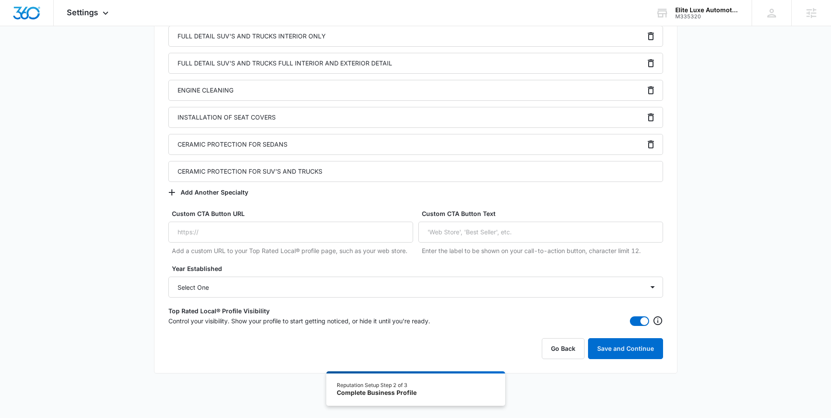
scroll to position [978, 0]
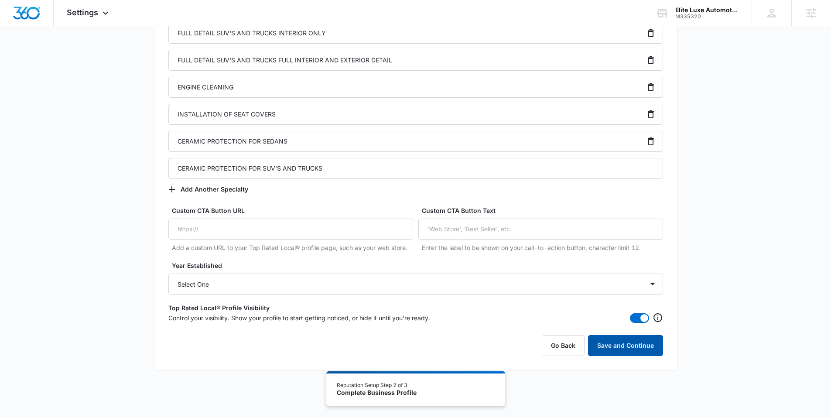
click at [635, 352] on button "Save and Continue" at bounding box center [625, 345] width 75 height 21
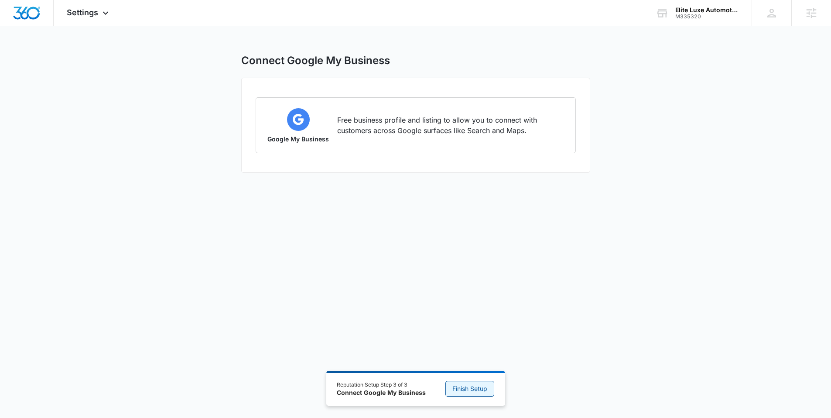
click at [460, 389] on span "Finish Setup" at bounding box center [470, 389] width 35 height 10
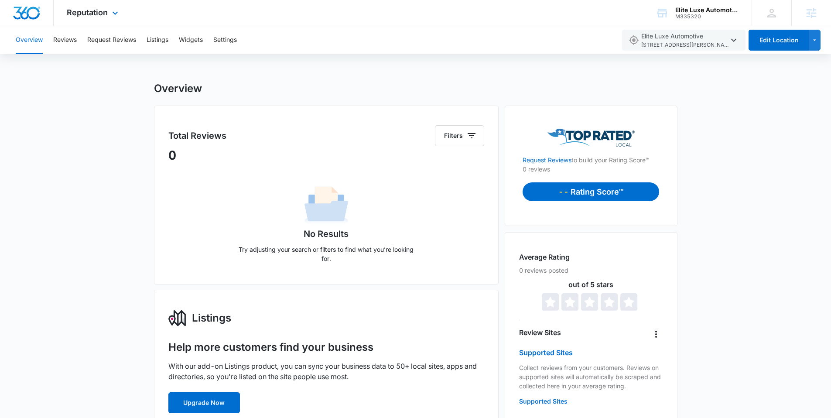
click at [26, 10] on img "Dashboard" at bounding box center [27, 13] width 28 height 13
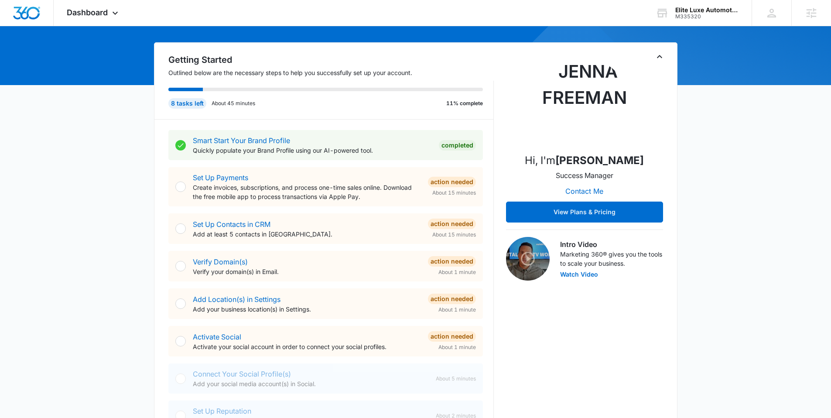
scroll to position [79, 0]
